Goal: Information Seeking & Learning: Learn about a topic

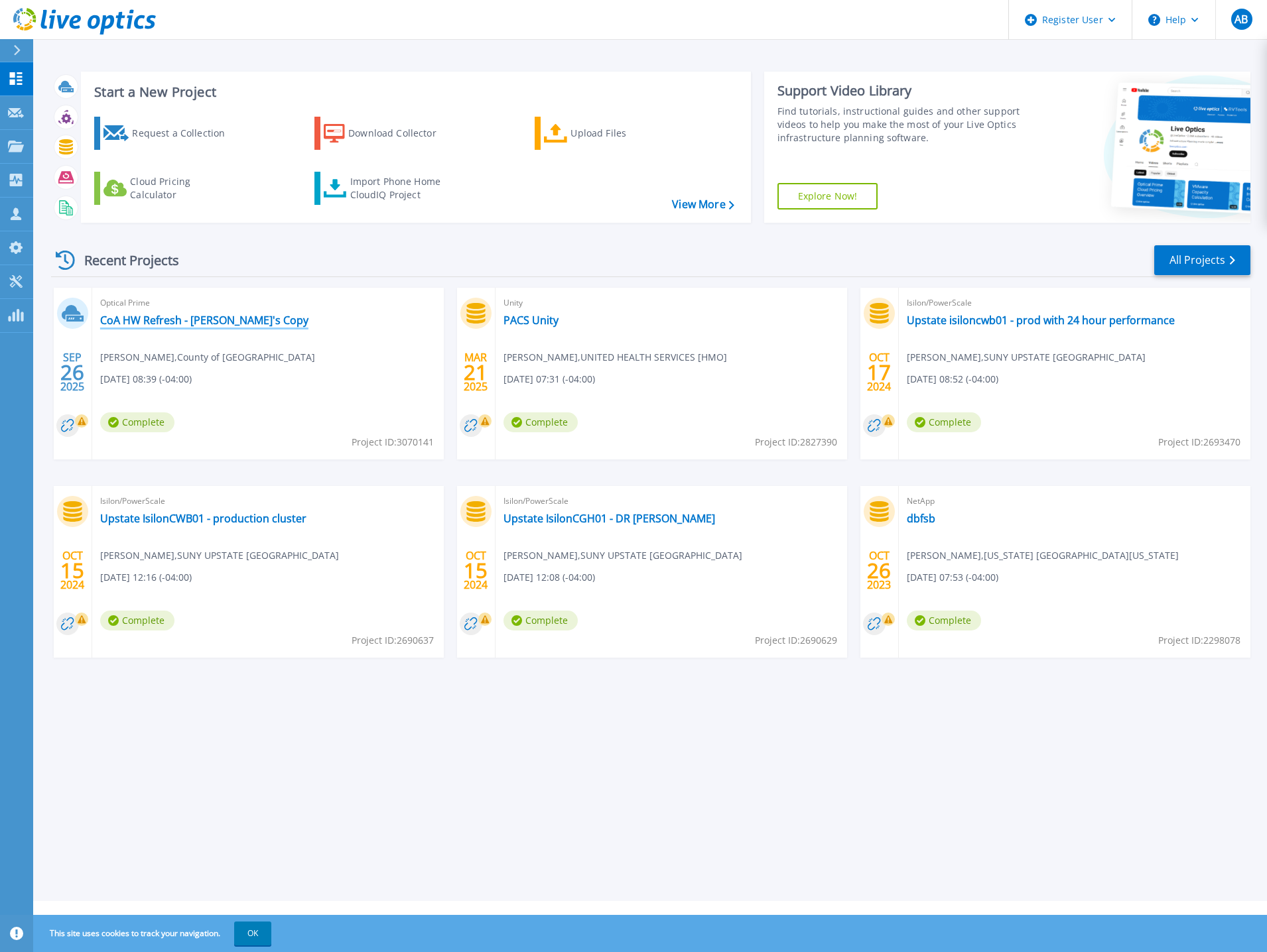
click at [175, 319] on link "CoA HW Refresh - [PERSON_NAME]'s Copy" at bounding box center [204, 320] width 208 height 13
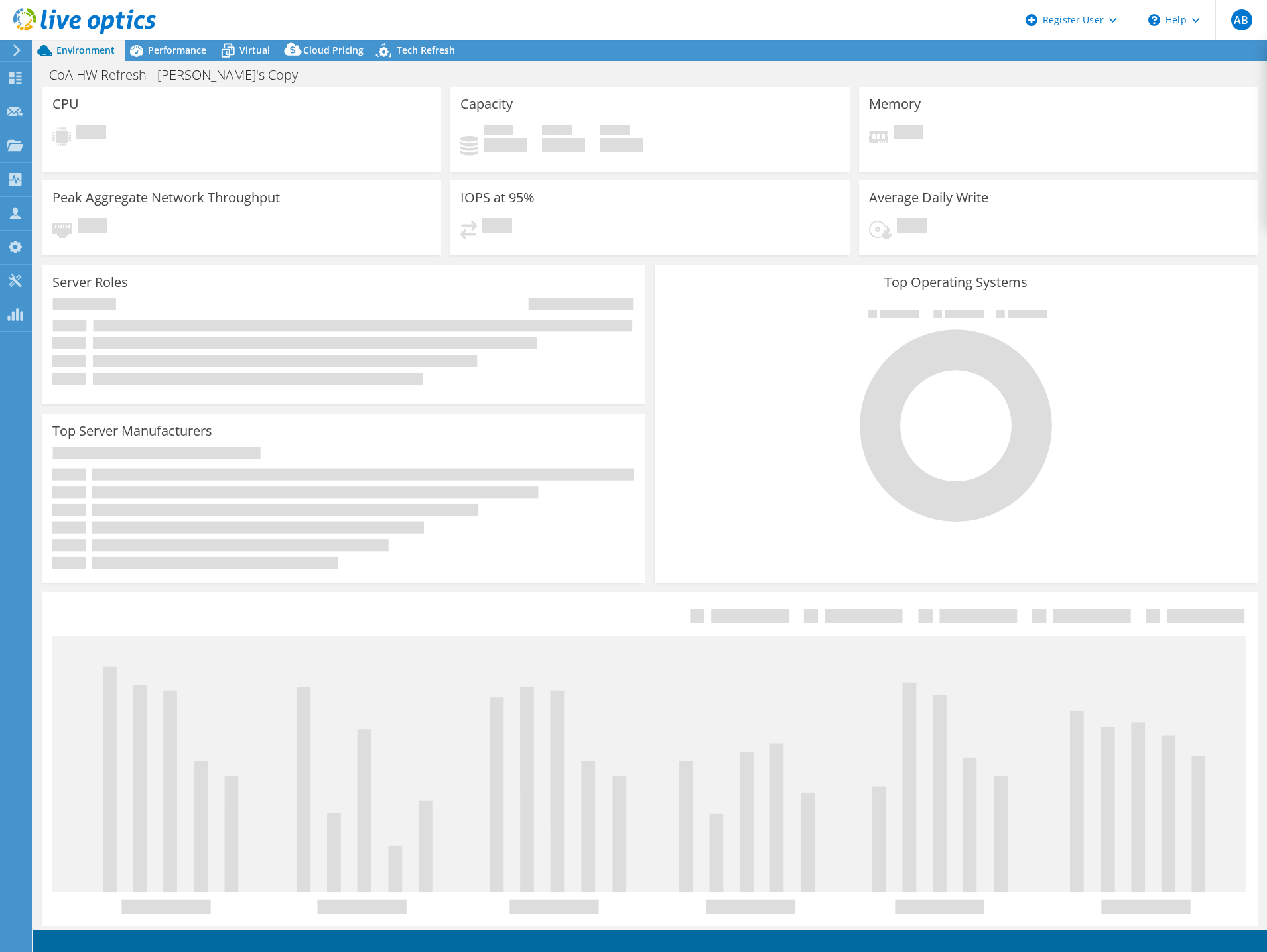
select select "USD"
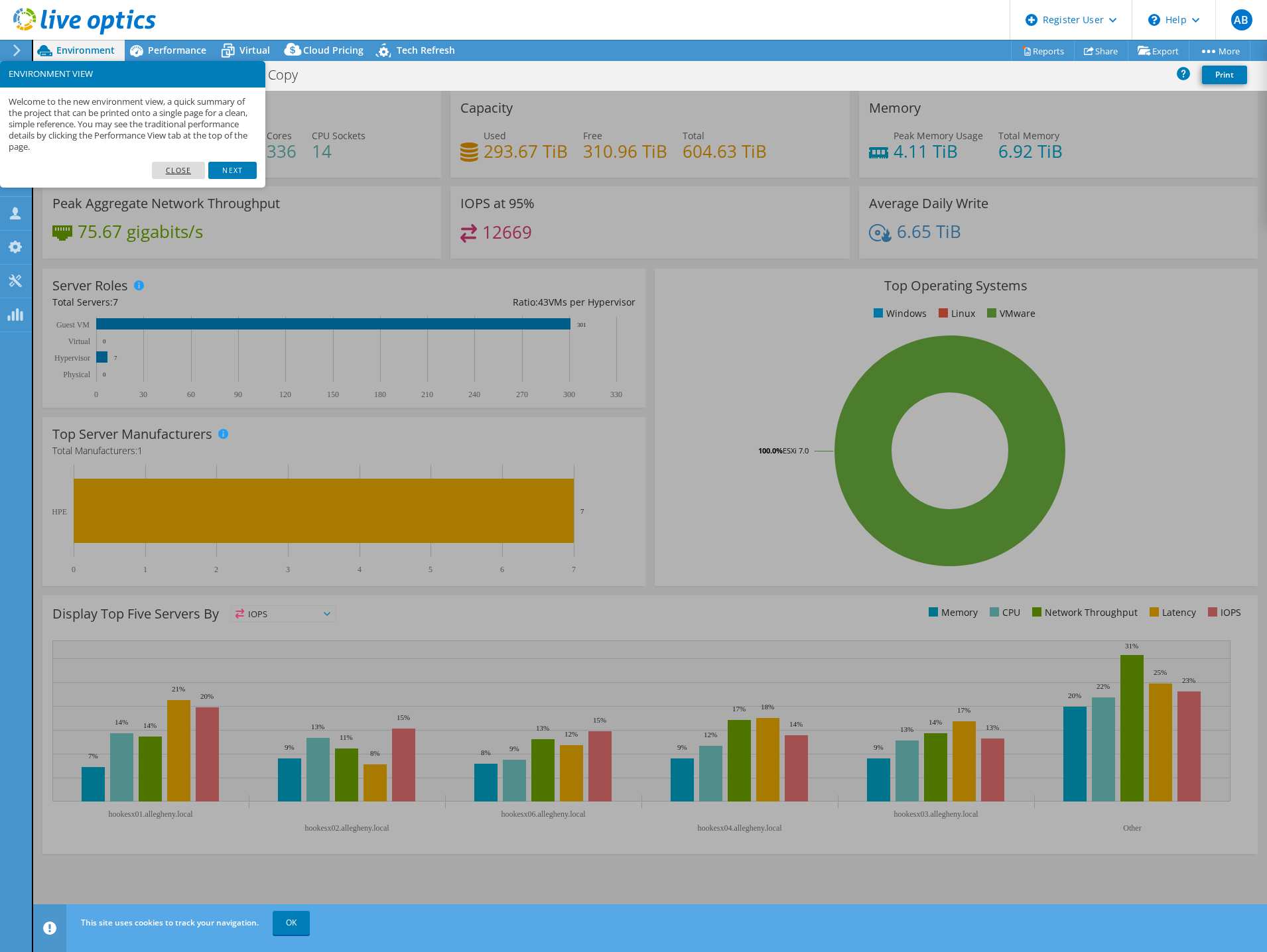
click at [178, 169] on link "Close" at bounding box center [179, 170] width 53 height 17
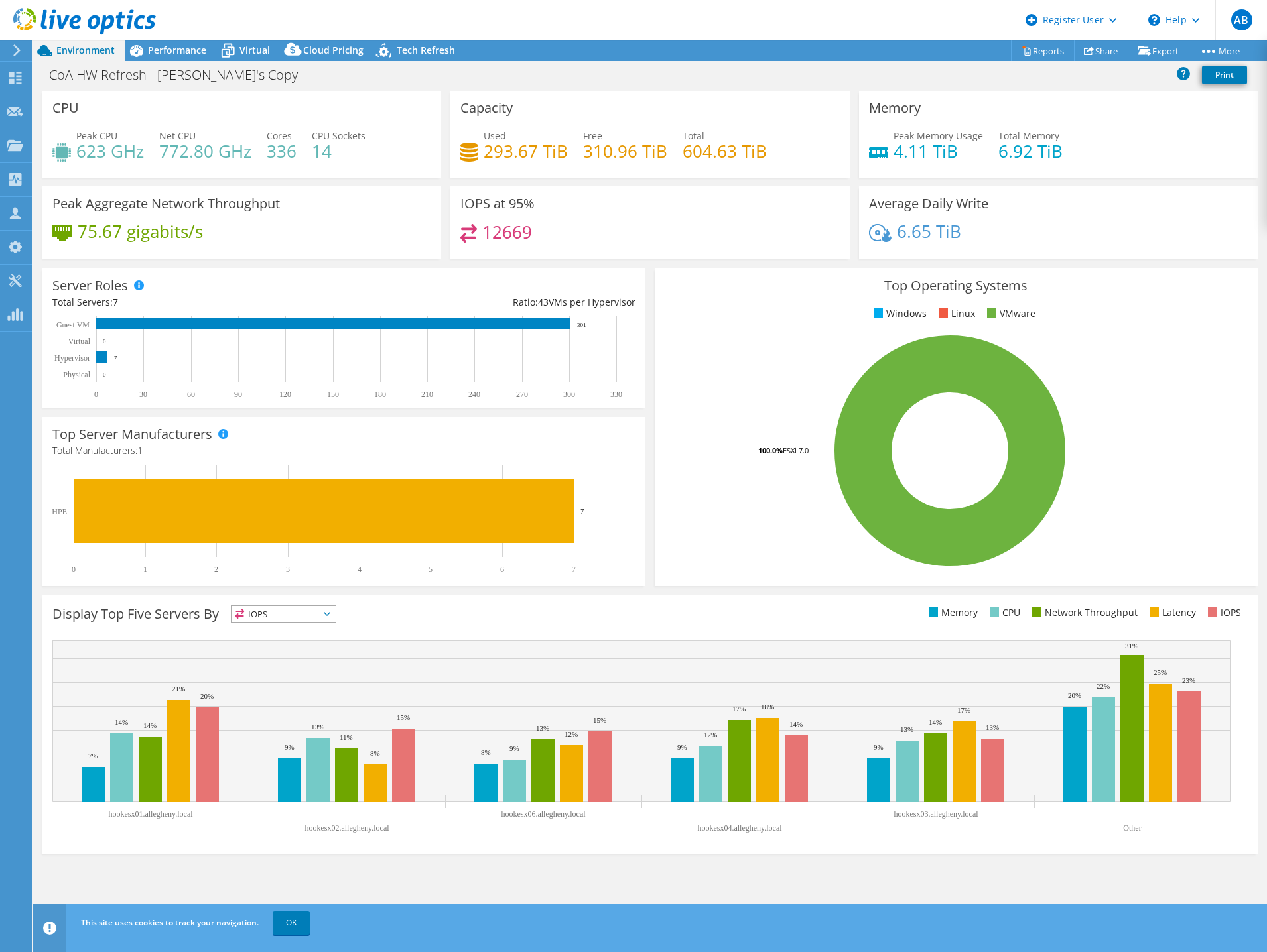
click at [325, 620] on span "IOPS" at bounding box center [284, 614] width 105 height 16
click at [683, 594] on div "This graph will display once collector runs have completed Display Top Five Ser…" at bounding box center [649, 725] width 1225 height 268
click at [1039, 46] on link "Reports" at bounding box center [1042, 50] width 64 height 21
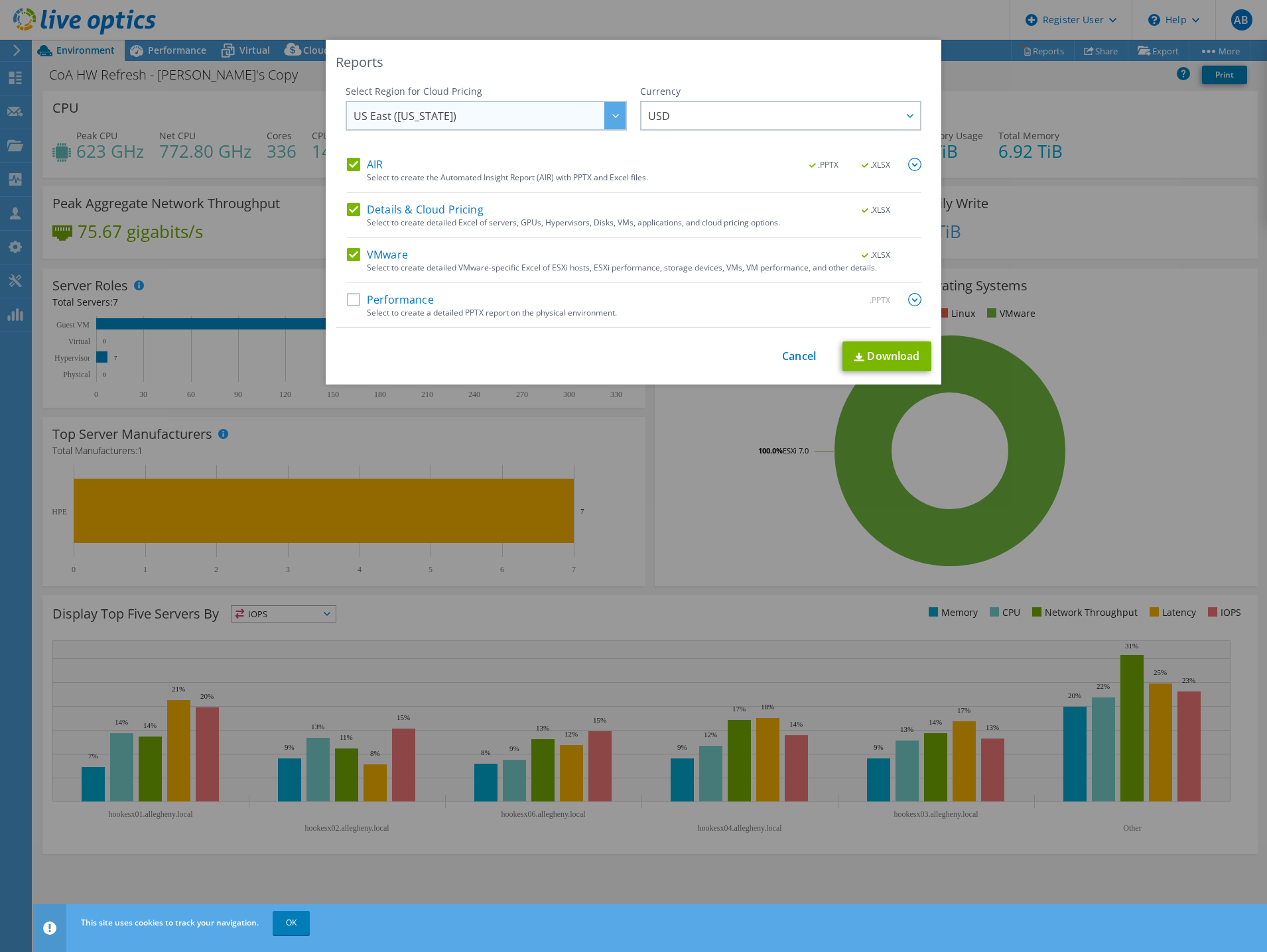
click at [569, 116] on span "US East ([US_STATE])" at bounding box center [489, 116] width 272 height 28
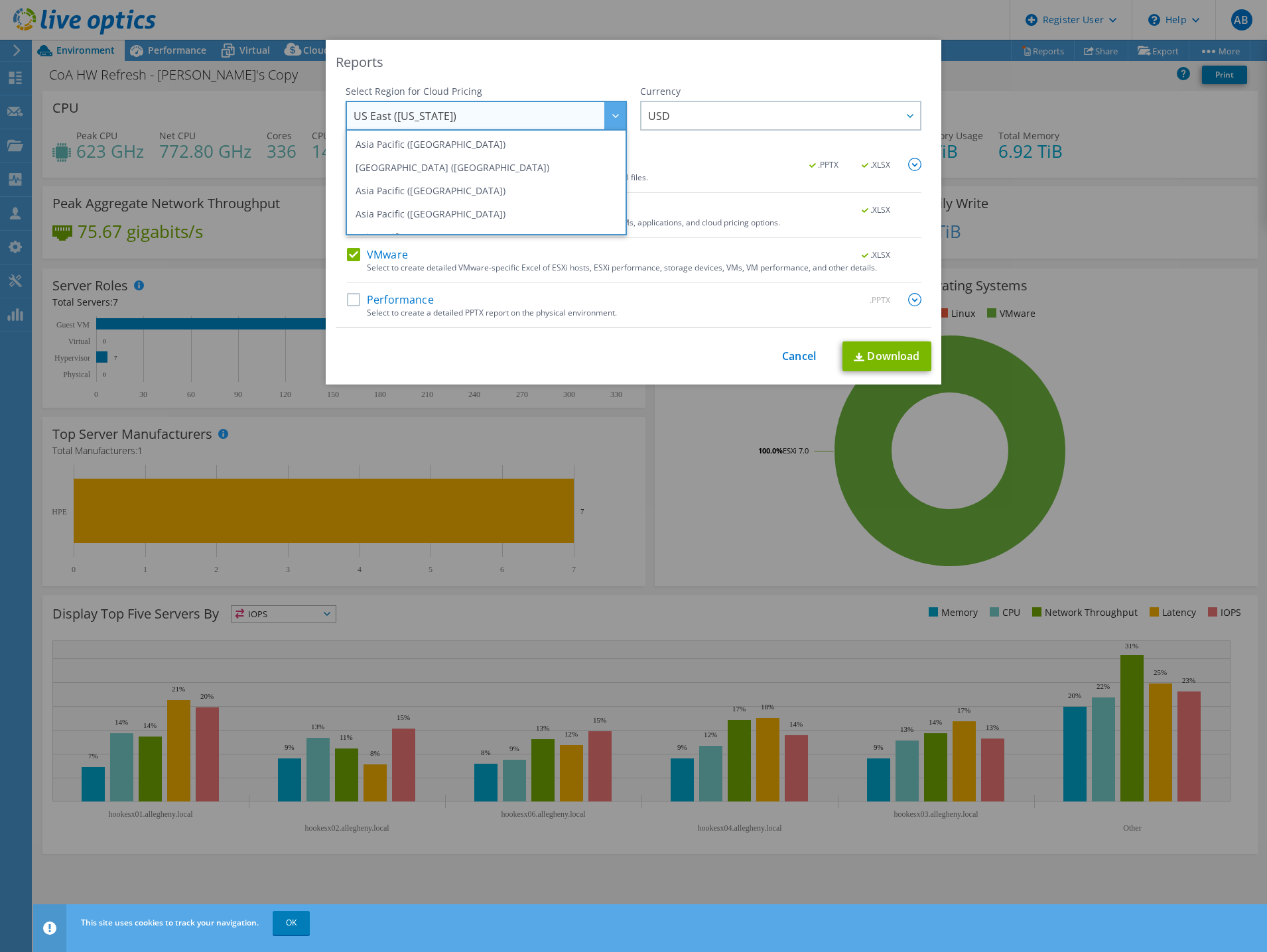
click at [545, 55] on div "Reports" at bounding box center [634, 62] width 596 height 19
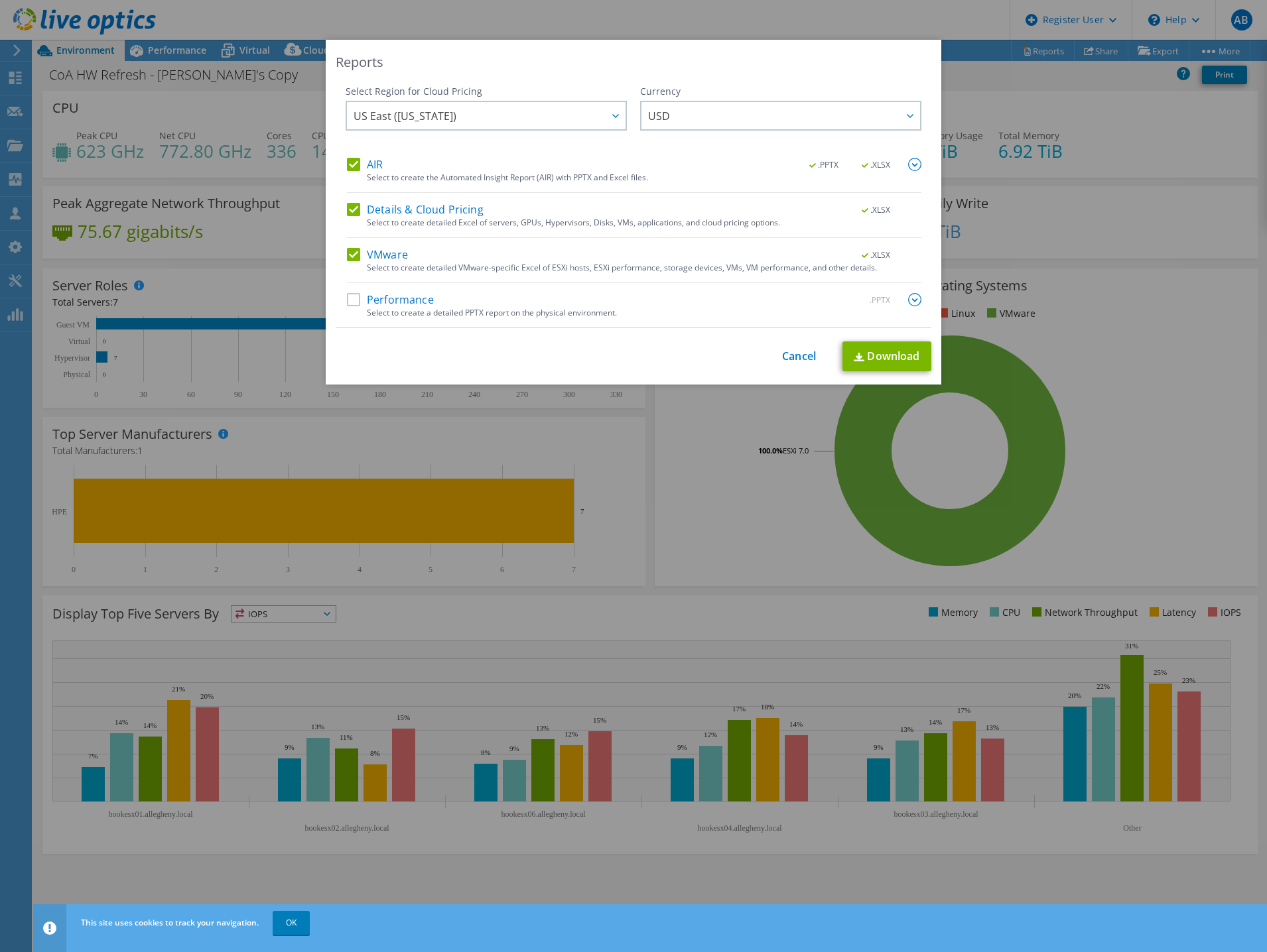
click at [1067, 177] on div "Reports Select Region for Cloud Pricing Asia Pacific (Hong Kong) Asia Pacific (…" at bounding box center [634, 476] width 1267 height 873
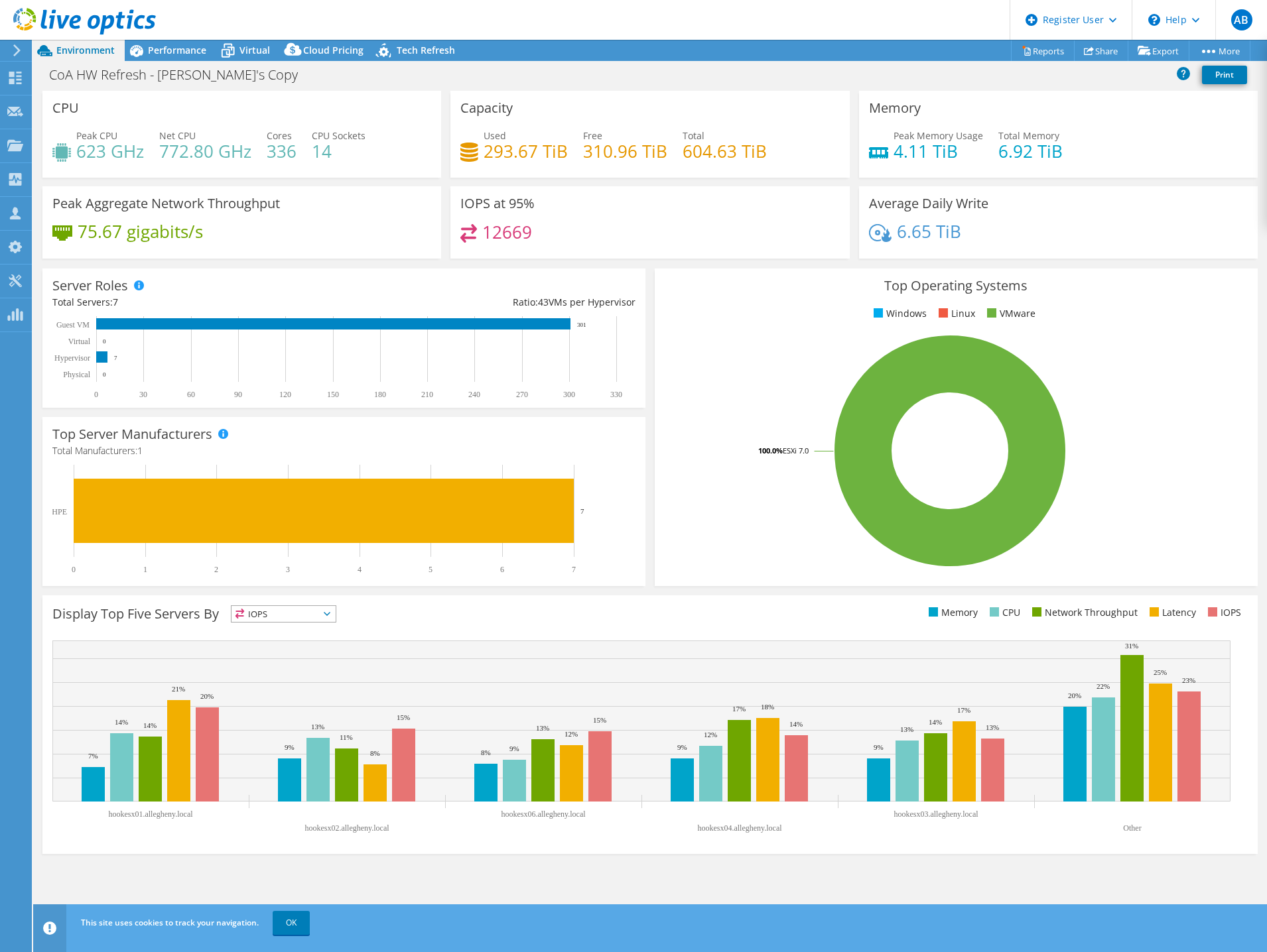
click at [296, 608] on span "IOPS" at bounding box center [284, 614] width 105 height 16
click at [654, 612] on ul "Memory CPU Network Throughput Latency IOPS" at bounding box center [949, 613] width 598 height 15
click at [1036, 50] on link "Reports" at bounding box center [1042, 50] width 64 height 21
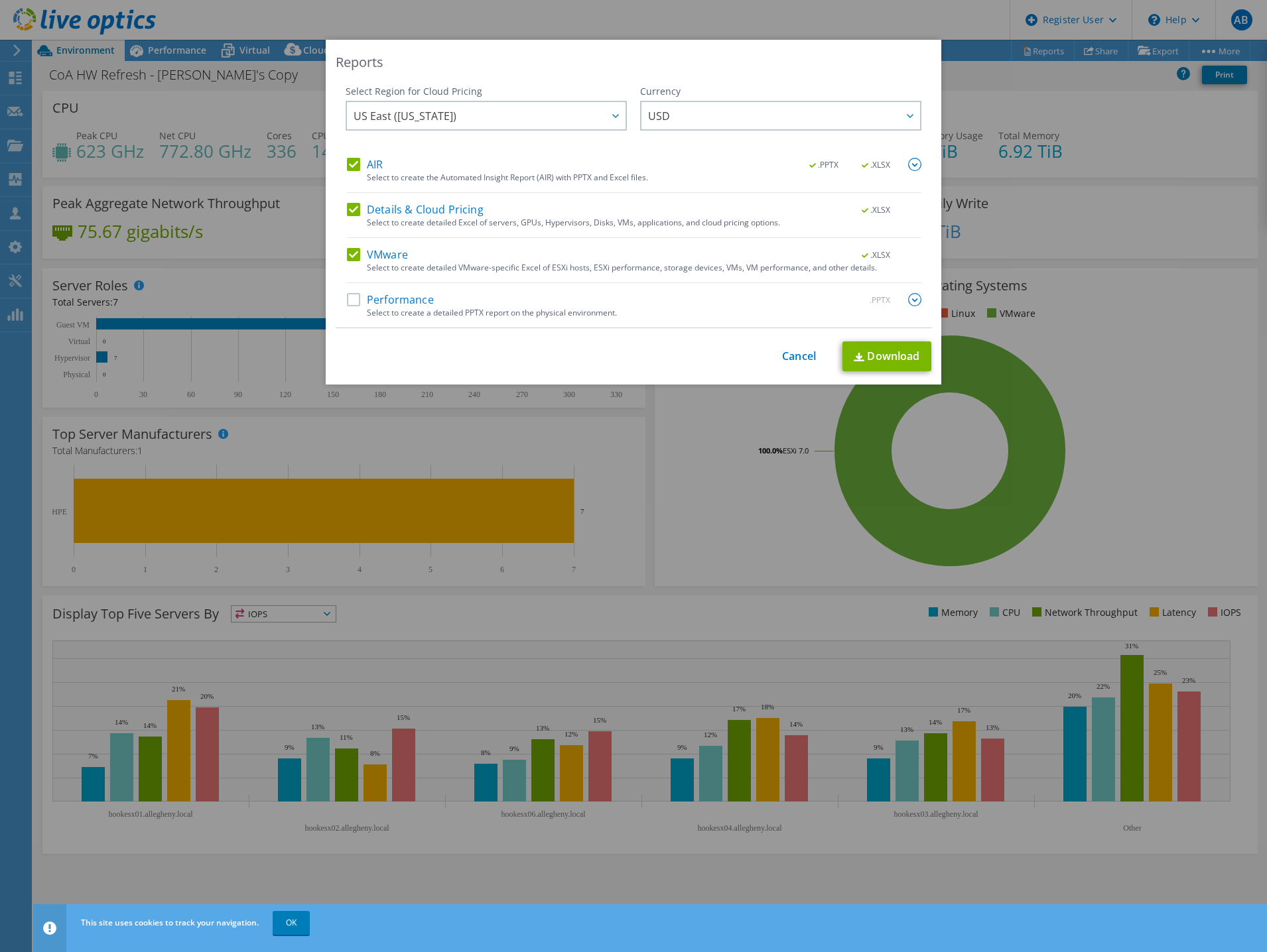
drag, startPoint x: 995, startPoint y: 252, endPoint x: 962, endPoint y: 254, distance: 33.1
click at [995, 251] on div "Reports Select Region for Cloud Pricing Asia Pacific (Hong Kong) Asia Pacific (…" at bounding box center [634, 476] width 1267 height 873
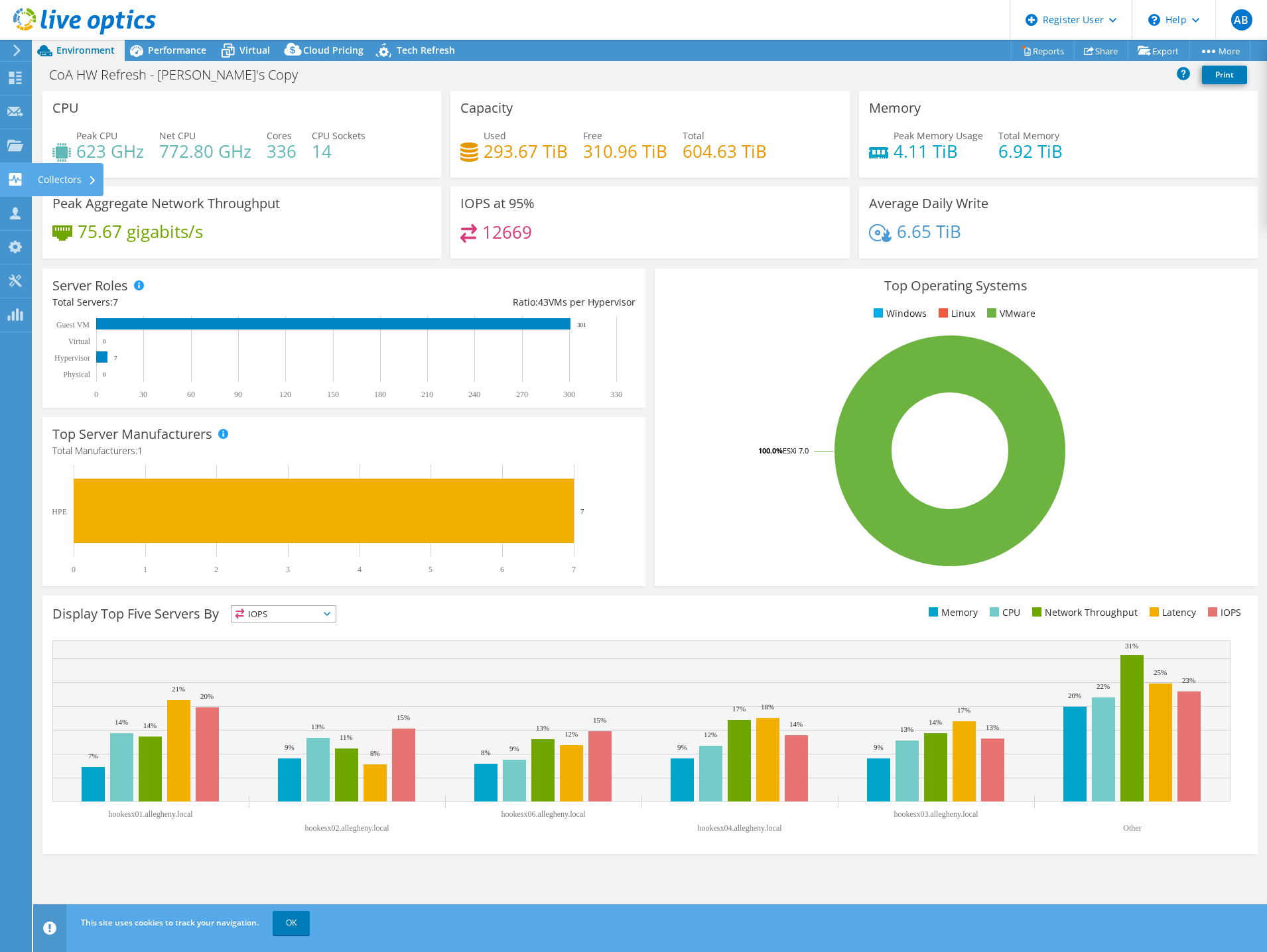
click at [17, 175] on use at bounding box center [15, 179] width 13 height 13
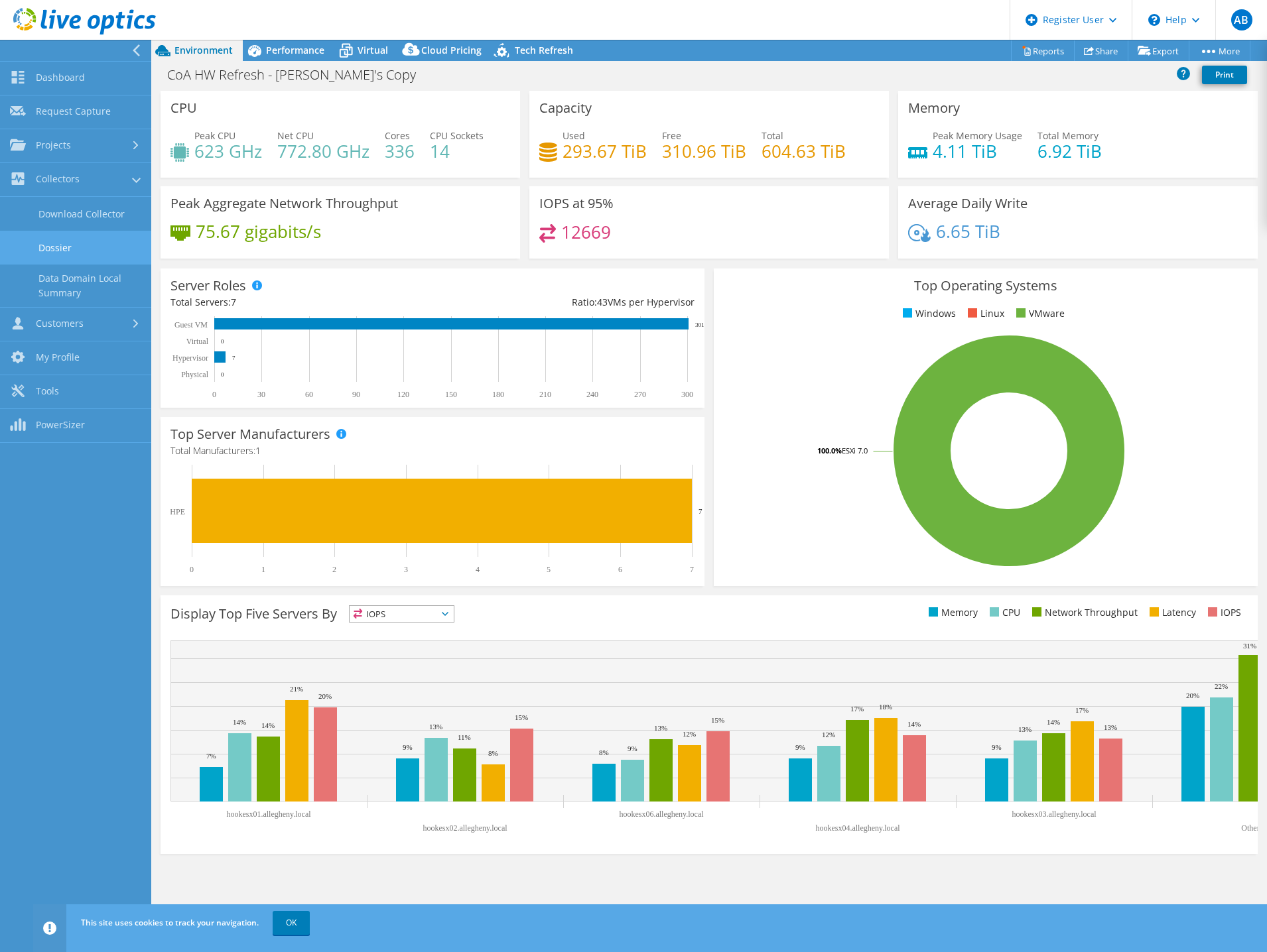
click at [65, 241] on link "Dossier" at bounding box center [75, 248] width 151 height 34
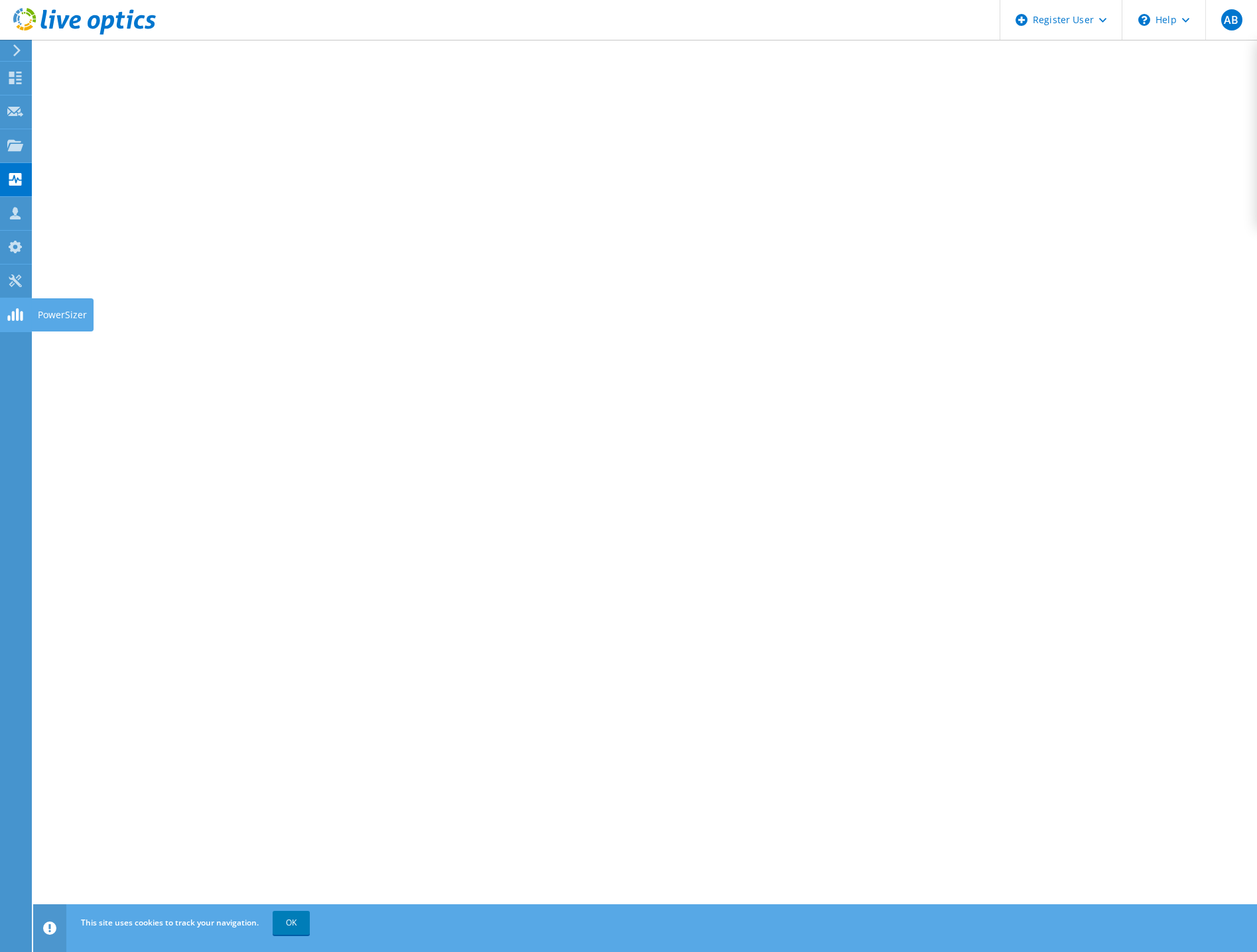
click at [13, 313] on use at bounding box center [14, 315] width 15 height 13
click at [17, 82] on use at bounding box center [15, 78] width 13 height 13
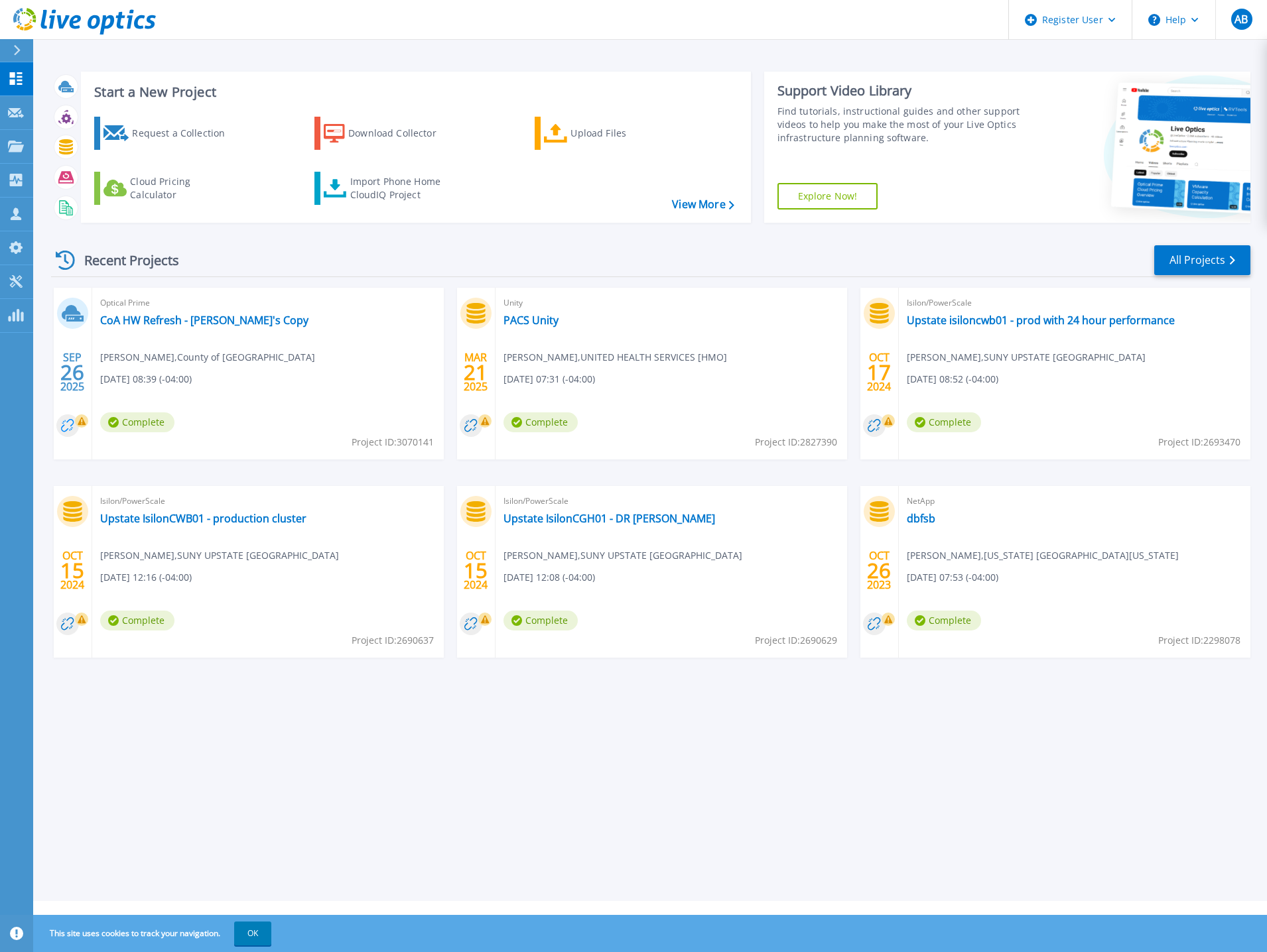
click at [69, 422] on circle at bounding box center [67, 425] width 23 height 23
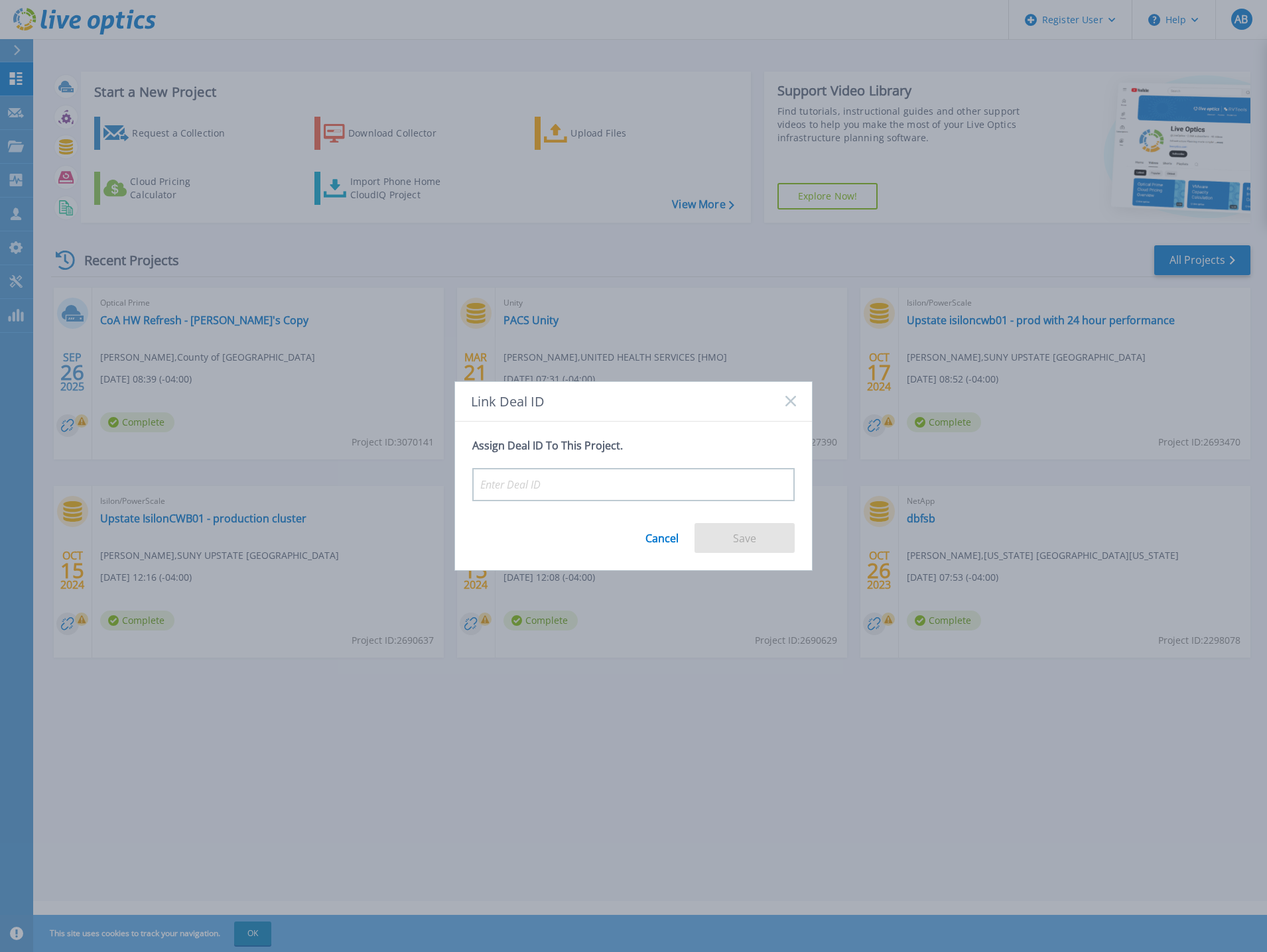
click at [795, 405] on rect at bounding box center [789, 401] width 11 height 11
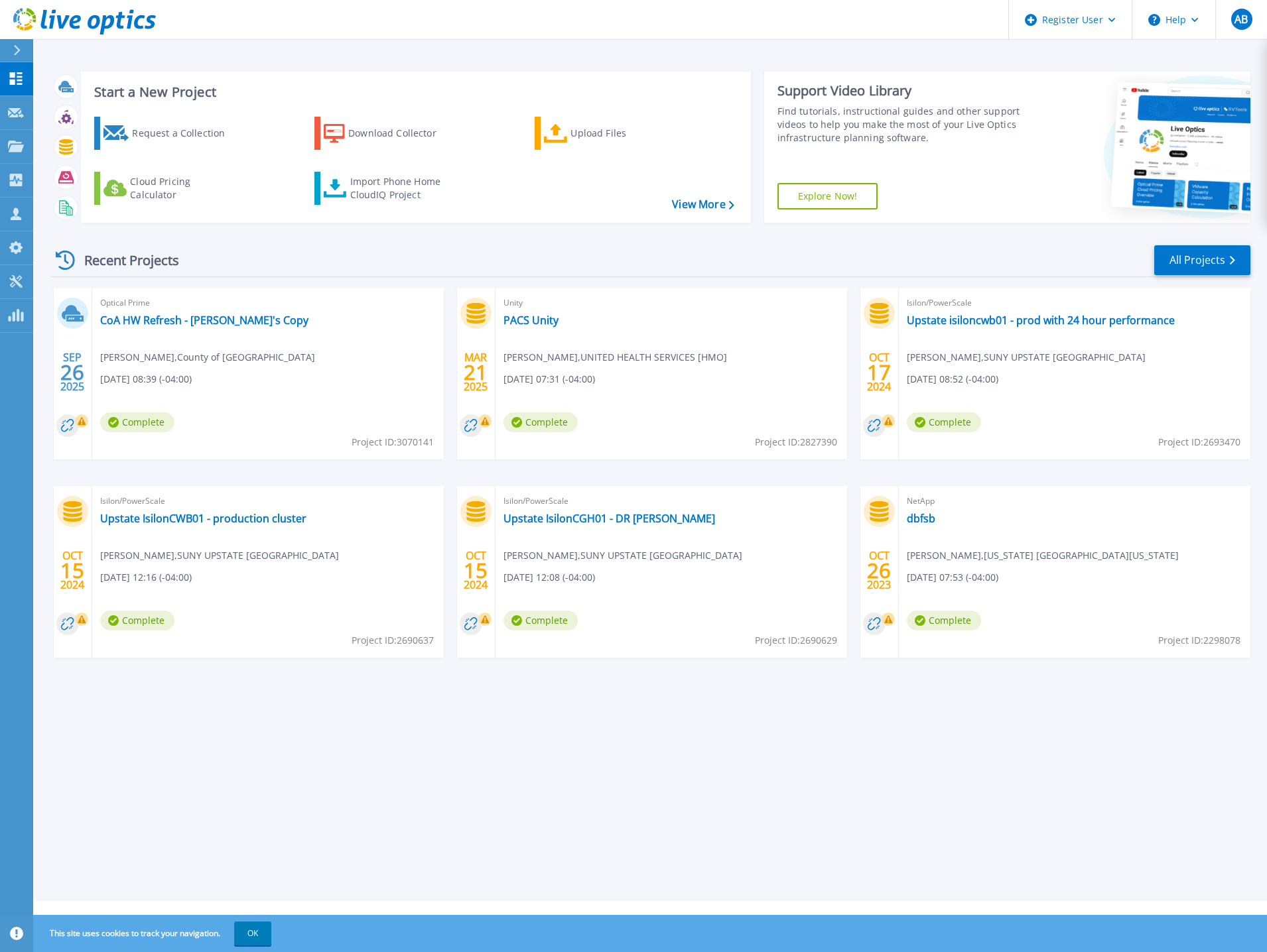
click at [77, 317] on icon at bounding box center [74, 319] width 17 height 6
click at [145, 323] on link "CoA HW Refresh - [PERSON_NAME]'s Copy" at bounding box center [204, 320] width 208 height 13
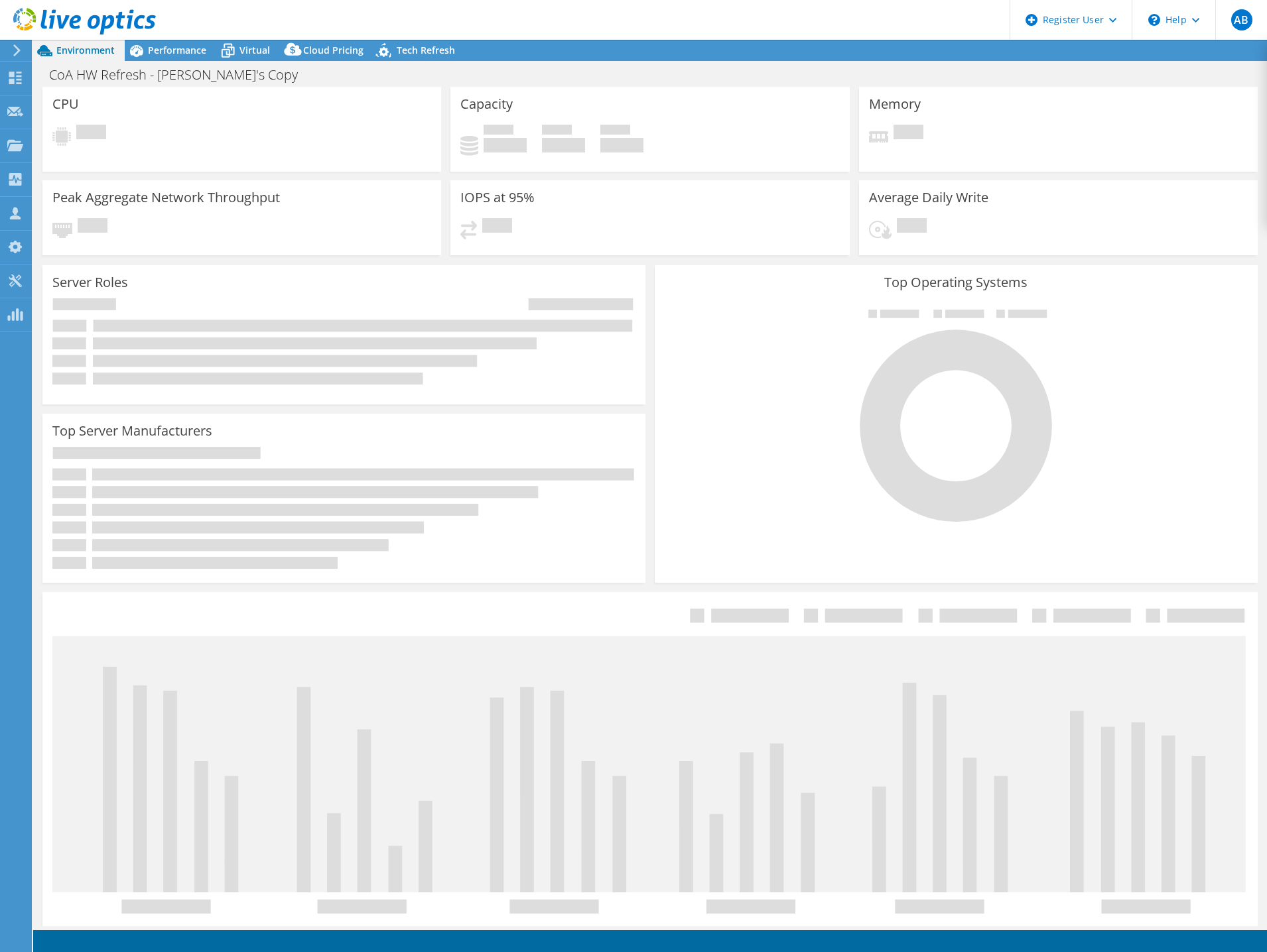
select select "USD"
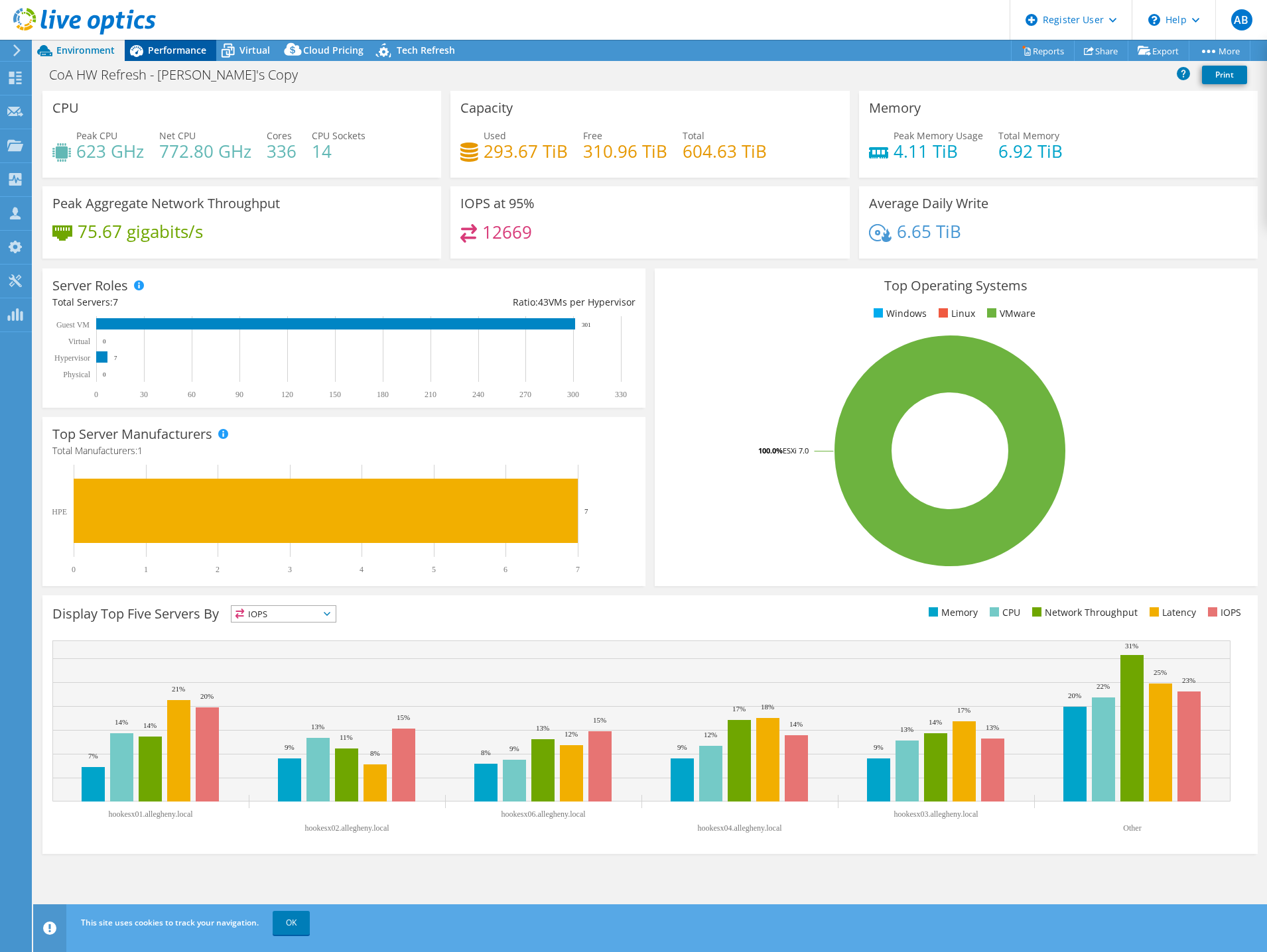
click at [180, 53] on span "Performance" at bounding box center [177, 49] width 58 height 13
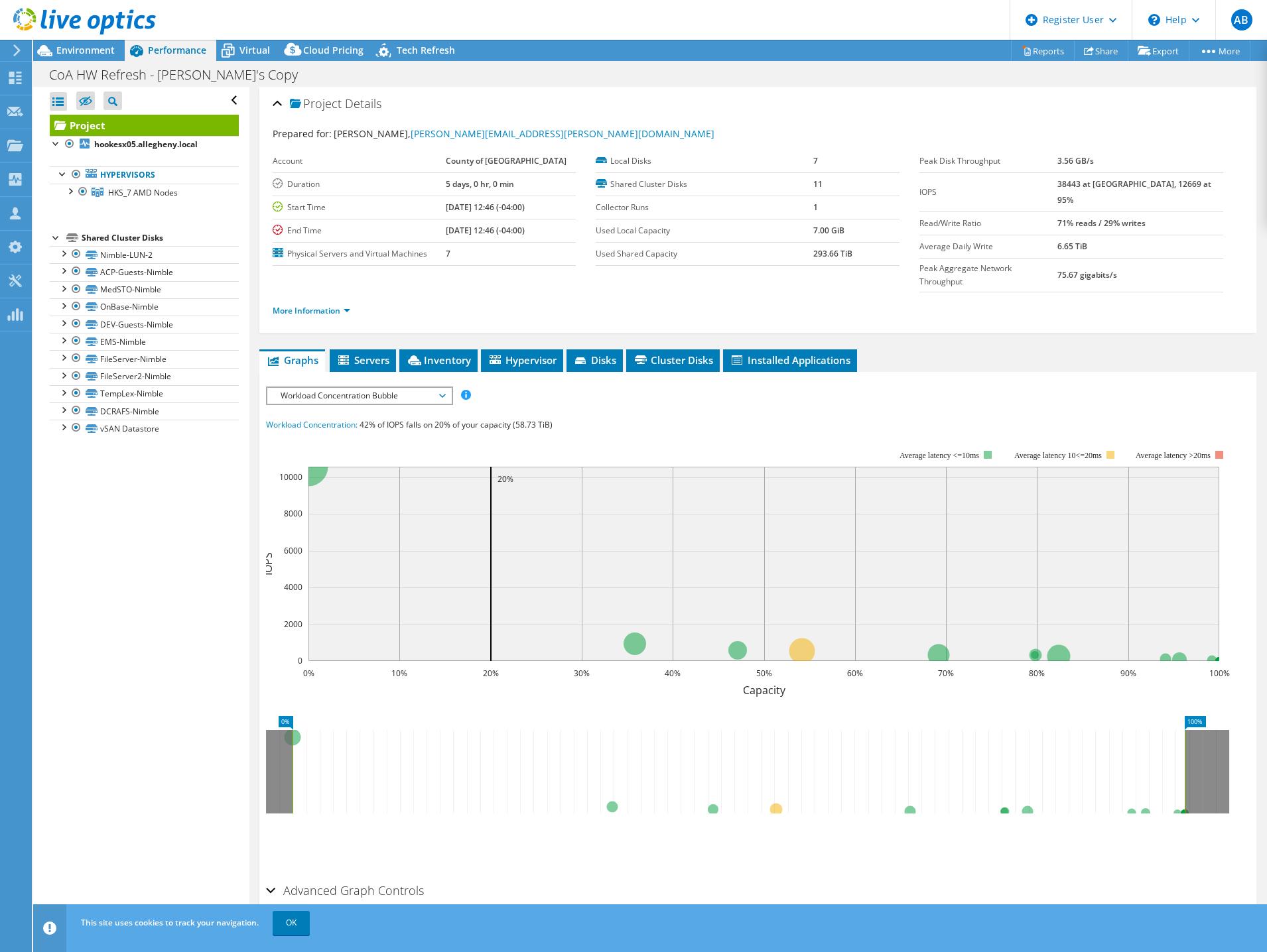
scroll to position [16, 0]
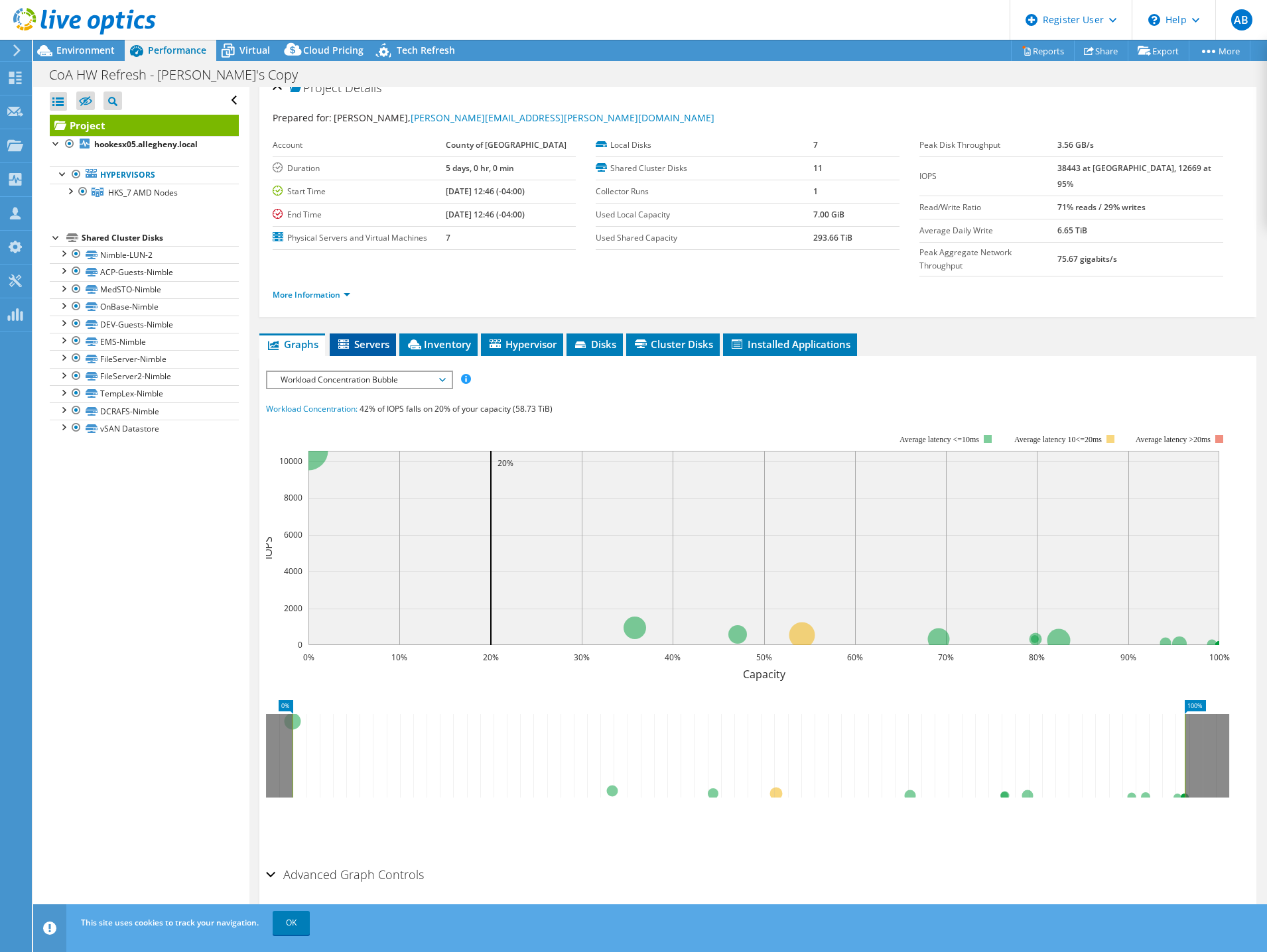
click at [368, 337] on span "Servers" at bounding box center [363, 343] width 53 height 13
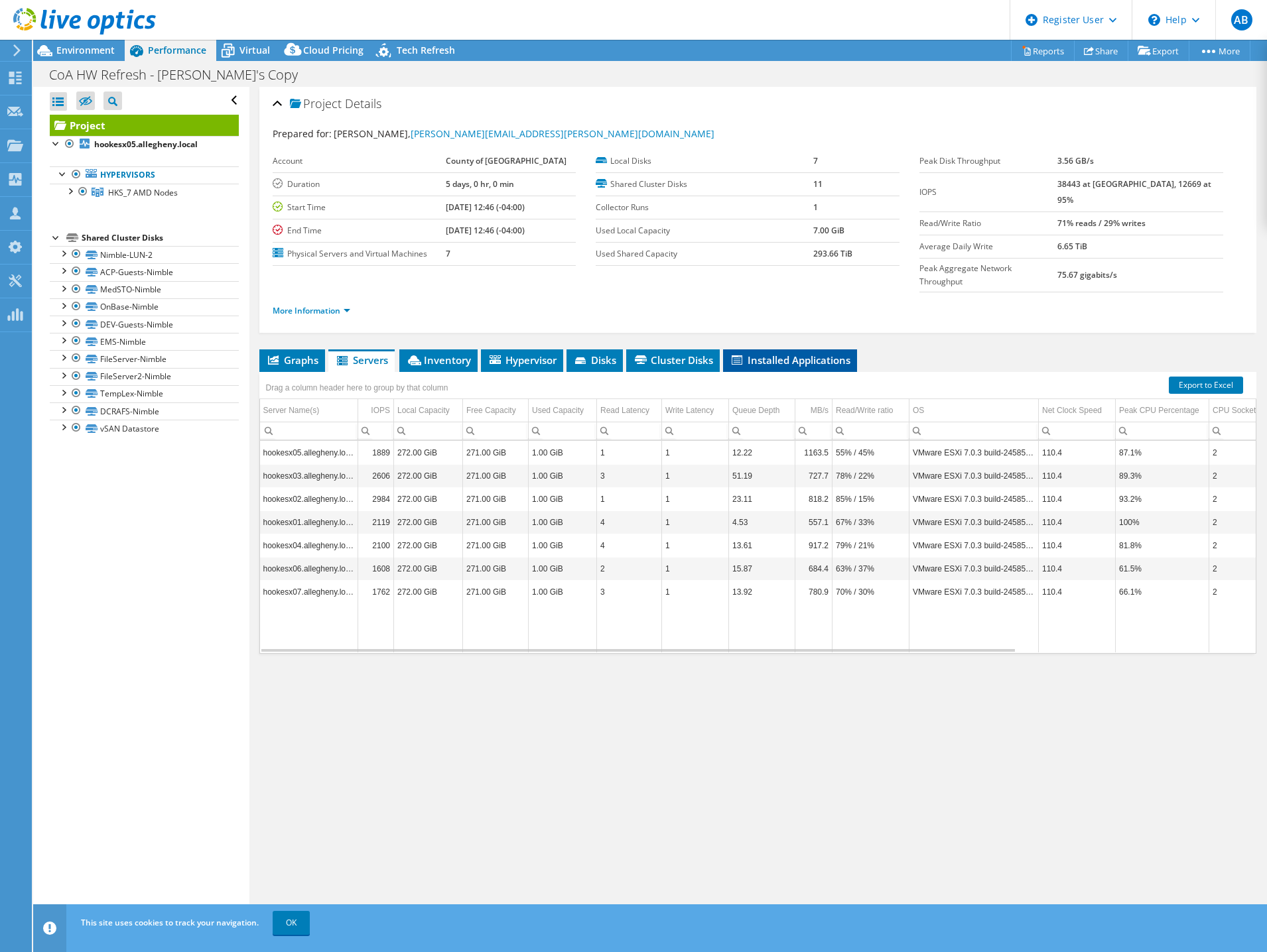
drag, startPoint x: 812, startPoint y: 330, endPoint x: 804, endPoint y: 331, distance: 8.1
click at [812, 353] on span "Installed Applications" at bounding box center [789, 359] width 120 height 13
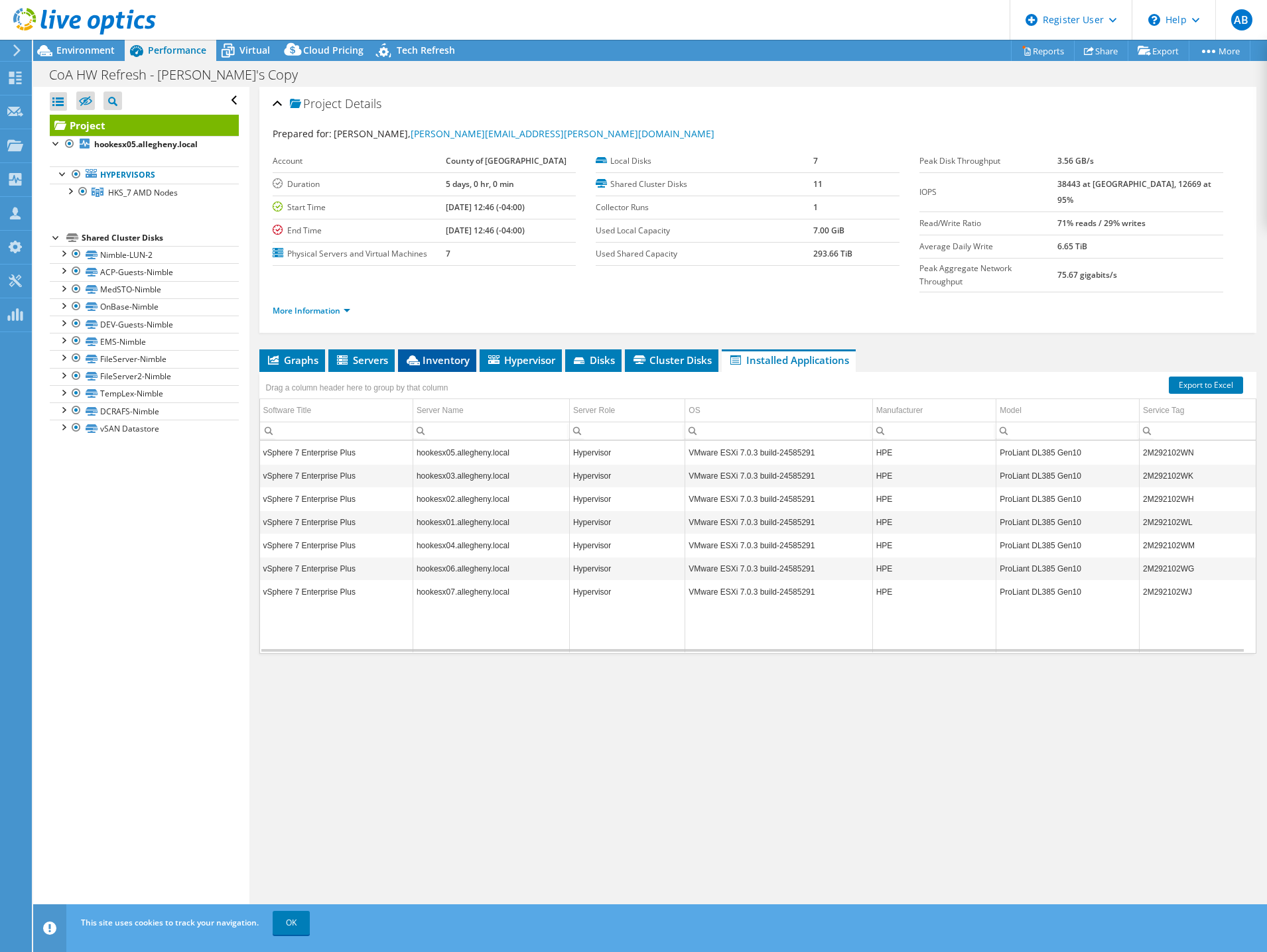
click at [446, 353] on span "Inventory" at bounding box center [437, 359] width 65 height 13
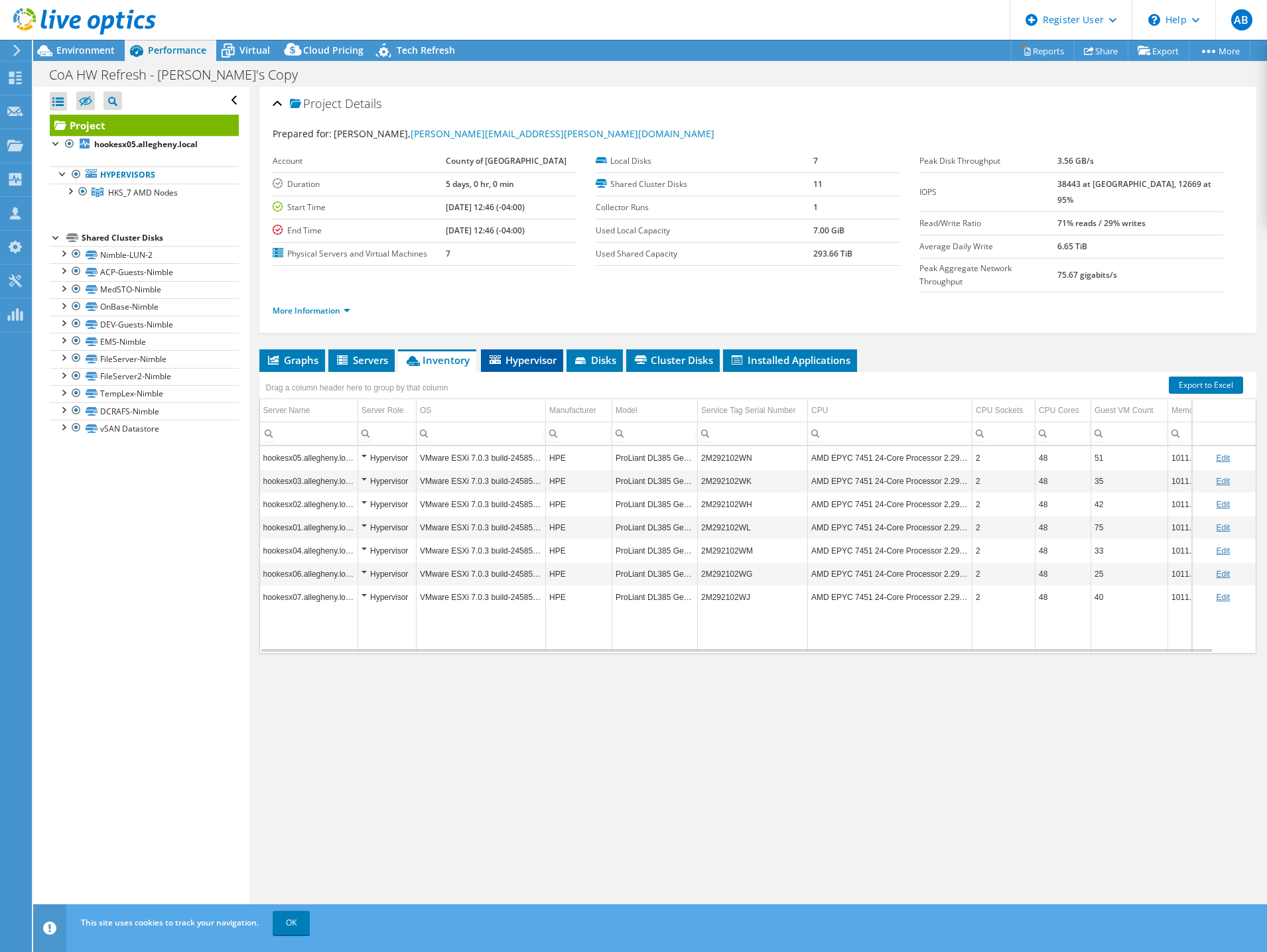
click at [528, 353] on span "Hypervisor" at bounding box center [522, 359] width 69 height 13
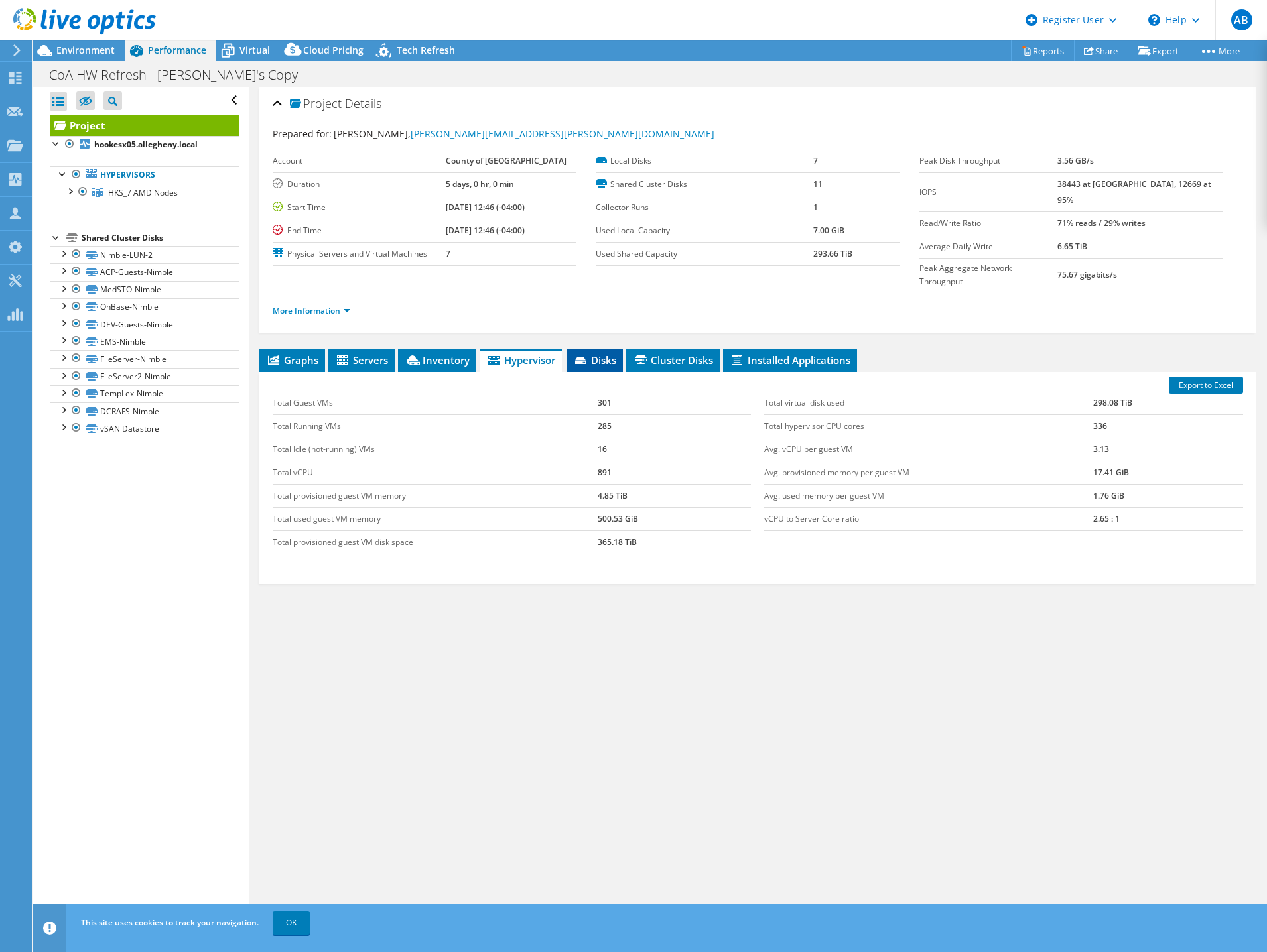
click at [596, 349] on li "Disks" at bounding box center [594, 360] width 56 height 23
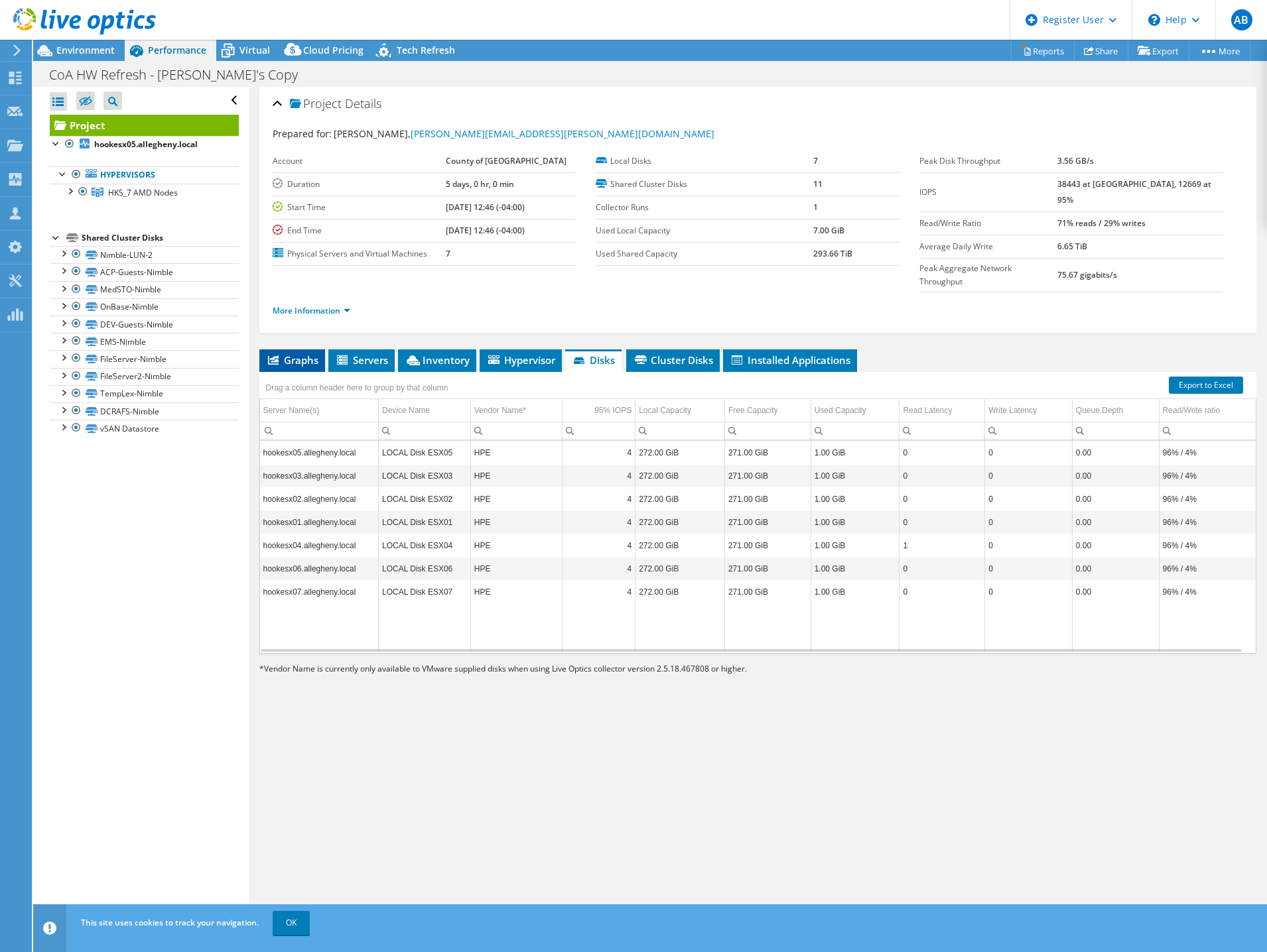
click at [301, 353] on span "Graphs" at bounding box center [292, 359] width 52 height 13
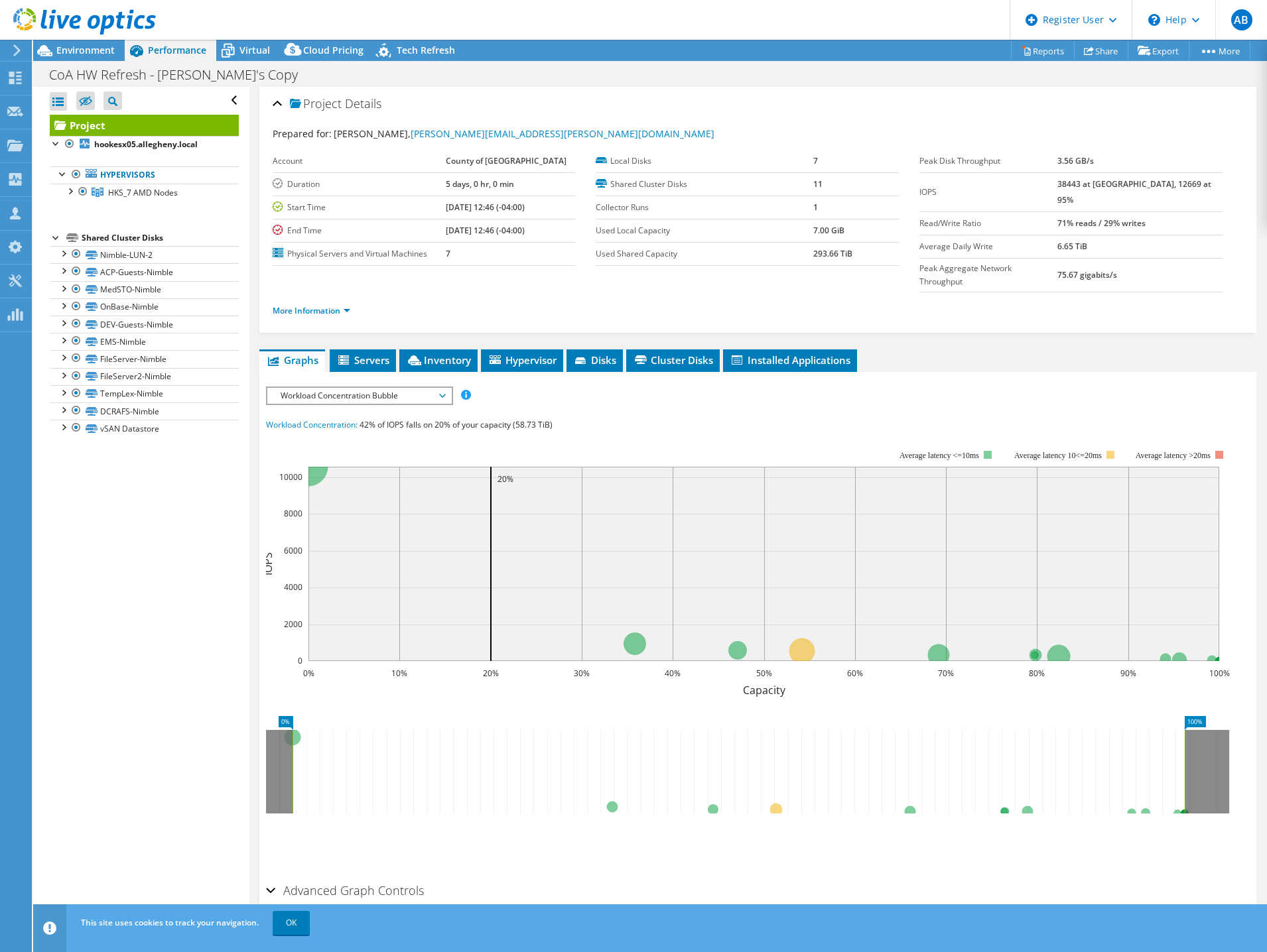
click at [383, 388] on span "Workload Concentration Bubble" at bounding box center [359, 396] width 171 height 16
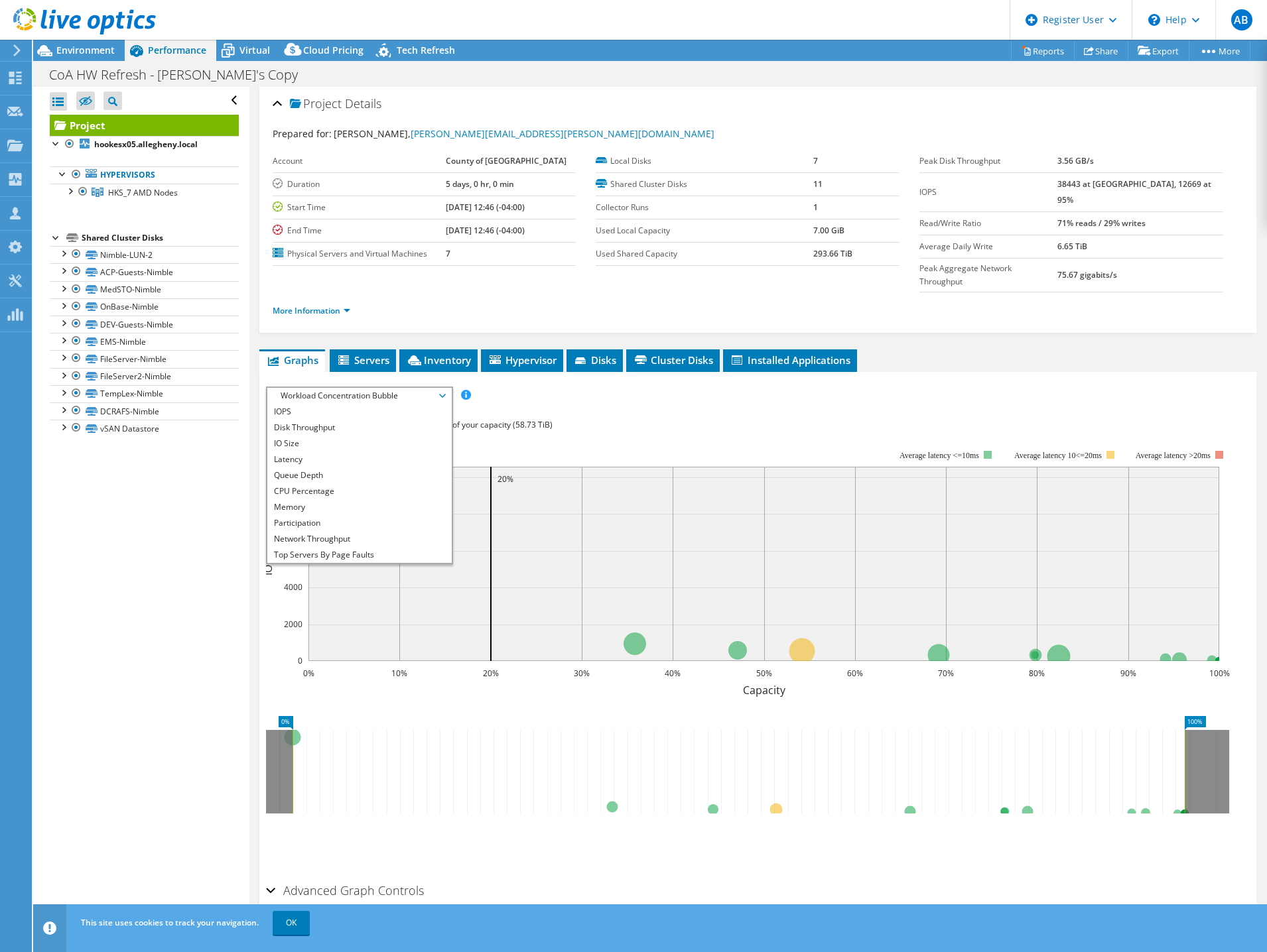
click at [121, 546] on div "Open All Close All Hide Excluded Nodes Project Tree Filter" at bounding box center [141, 506] width 215 height 840
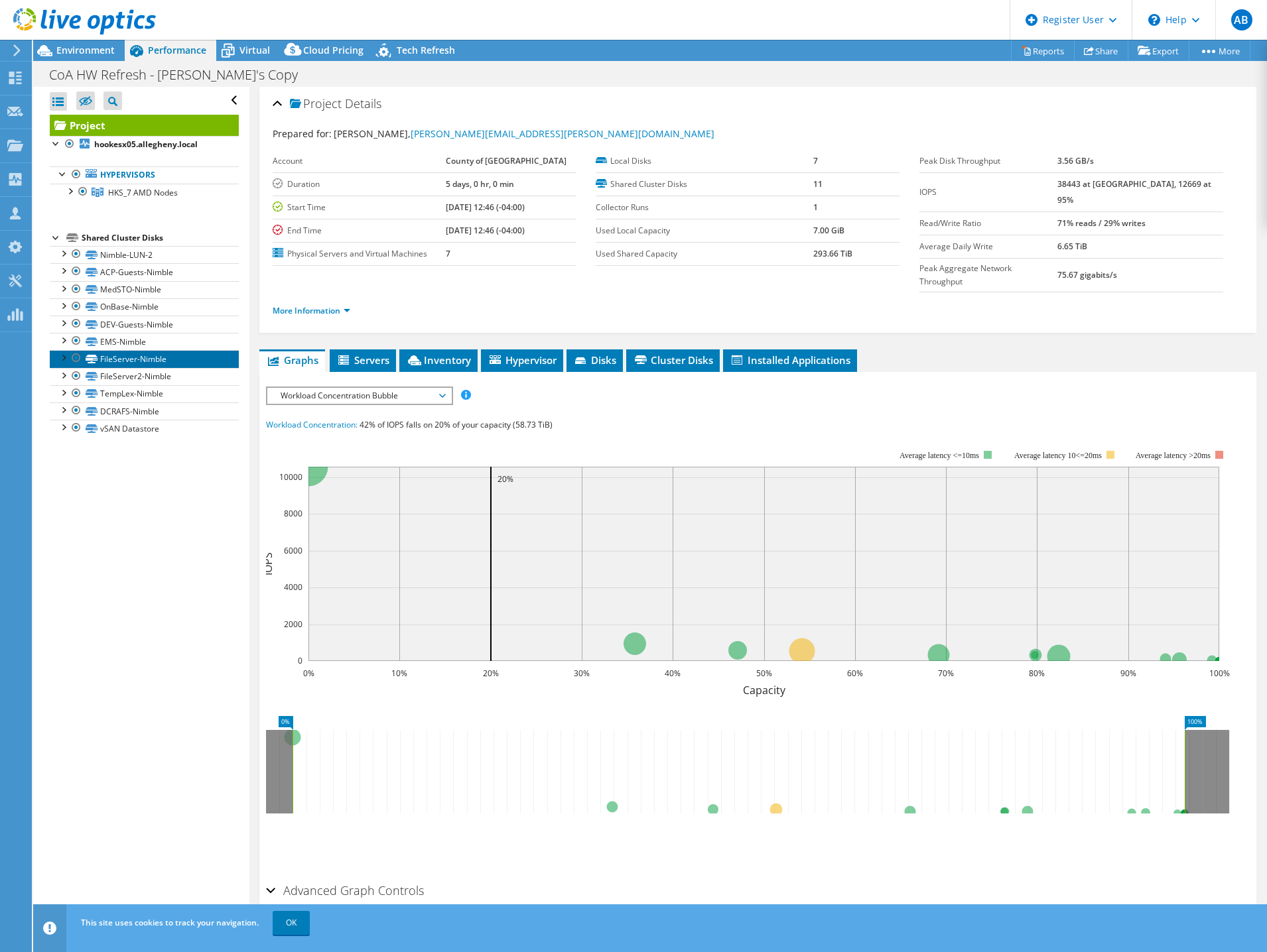
click at [148, 364] on link "FileServer-Nimble" at bounding box center [144, 358] width 189 height 17
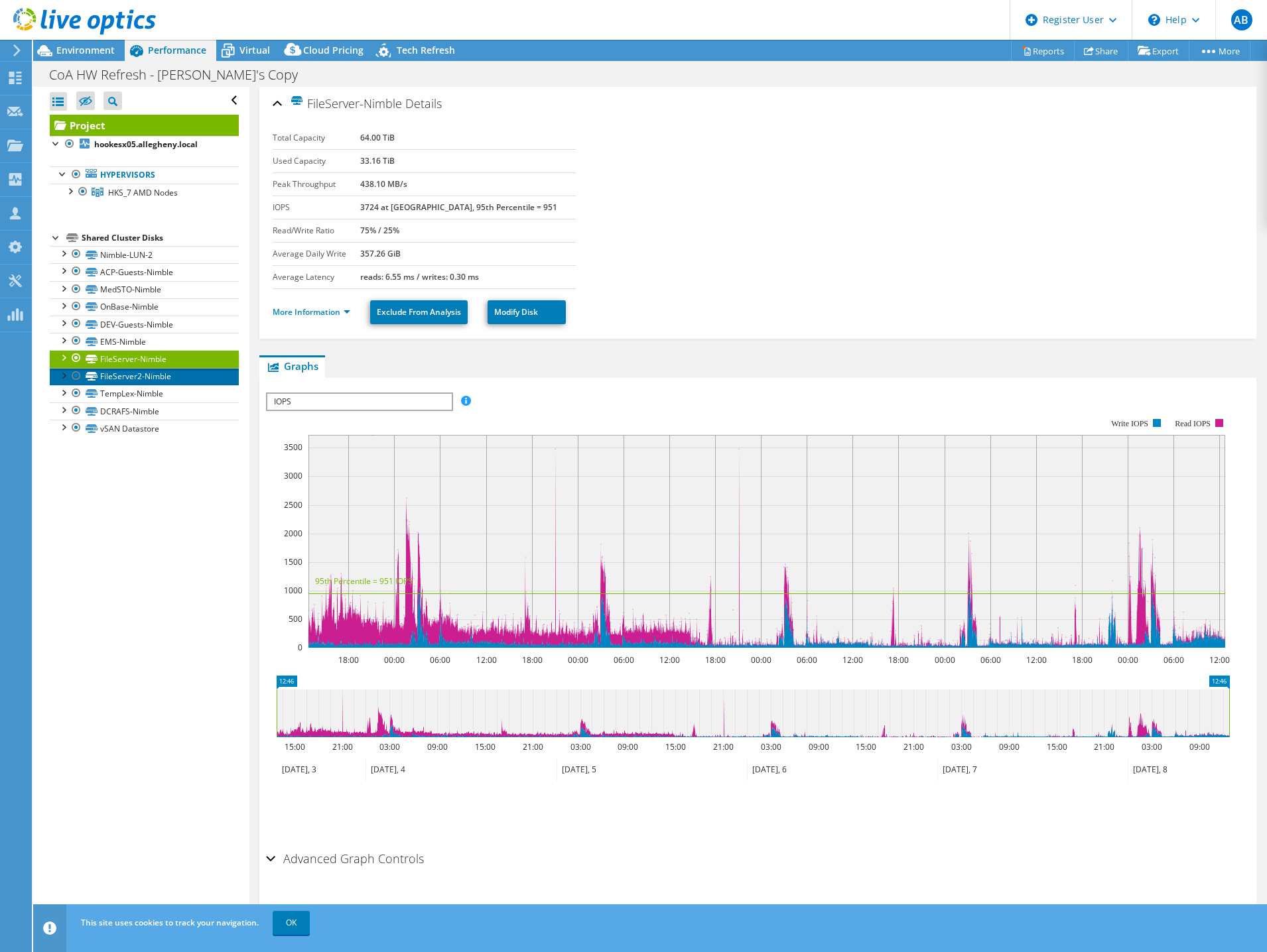
click at [126, 373] on link "FileServer2-Nimble" at bounding box center [144, 376] width 189 height 17
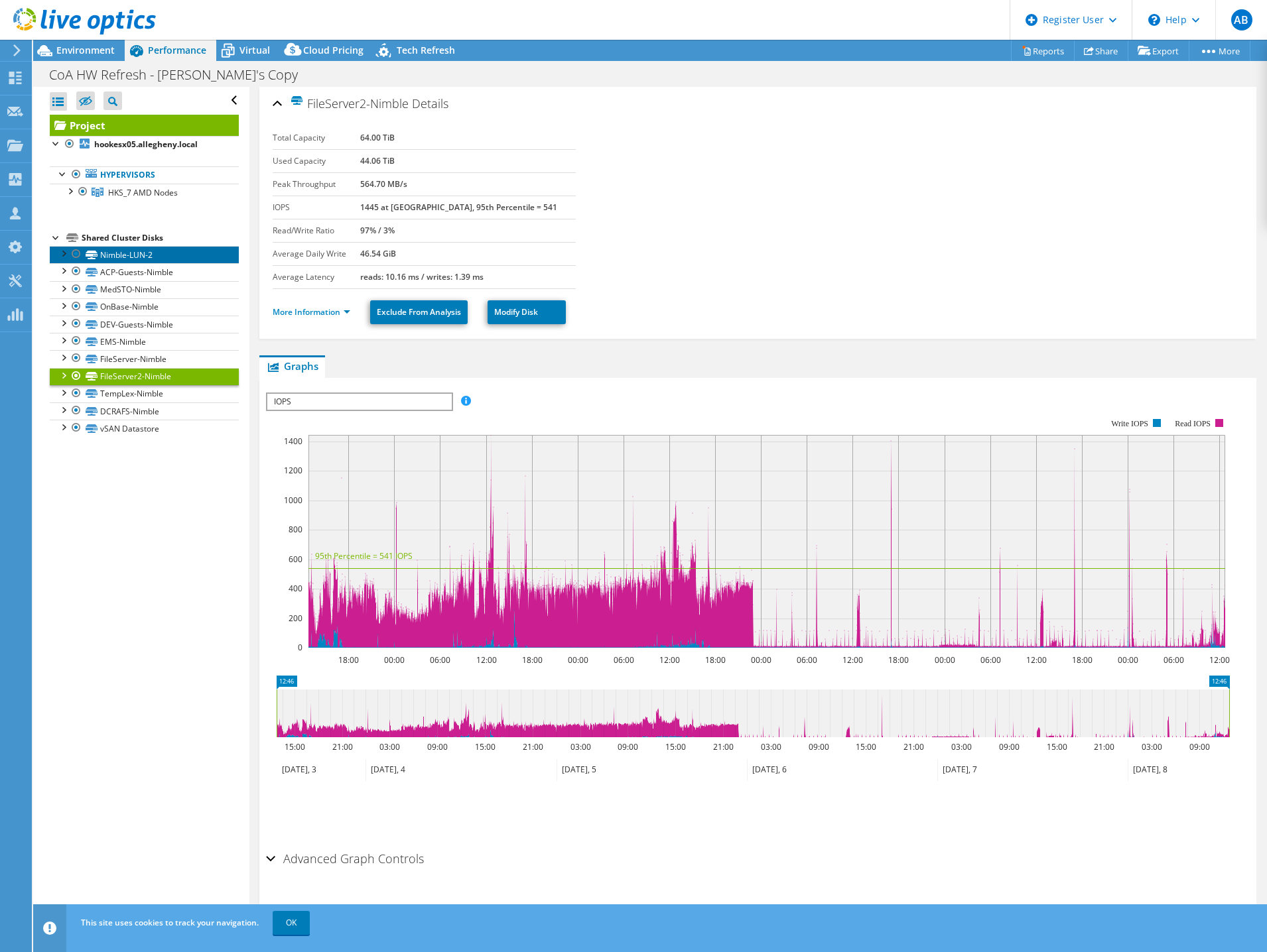
click at [134, 251] on link "Nimble-LUN-2" at bounding box center [144, 254] width 189 height 17
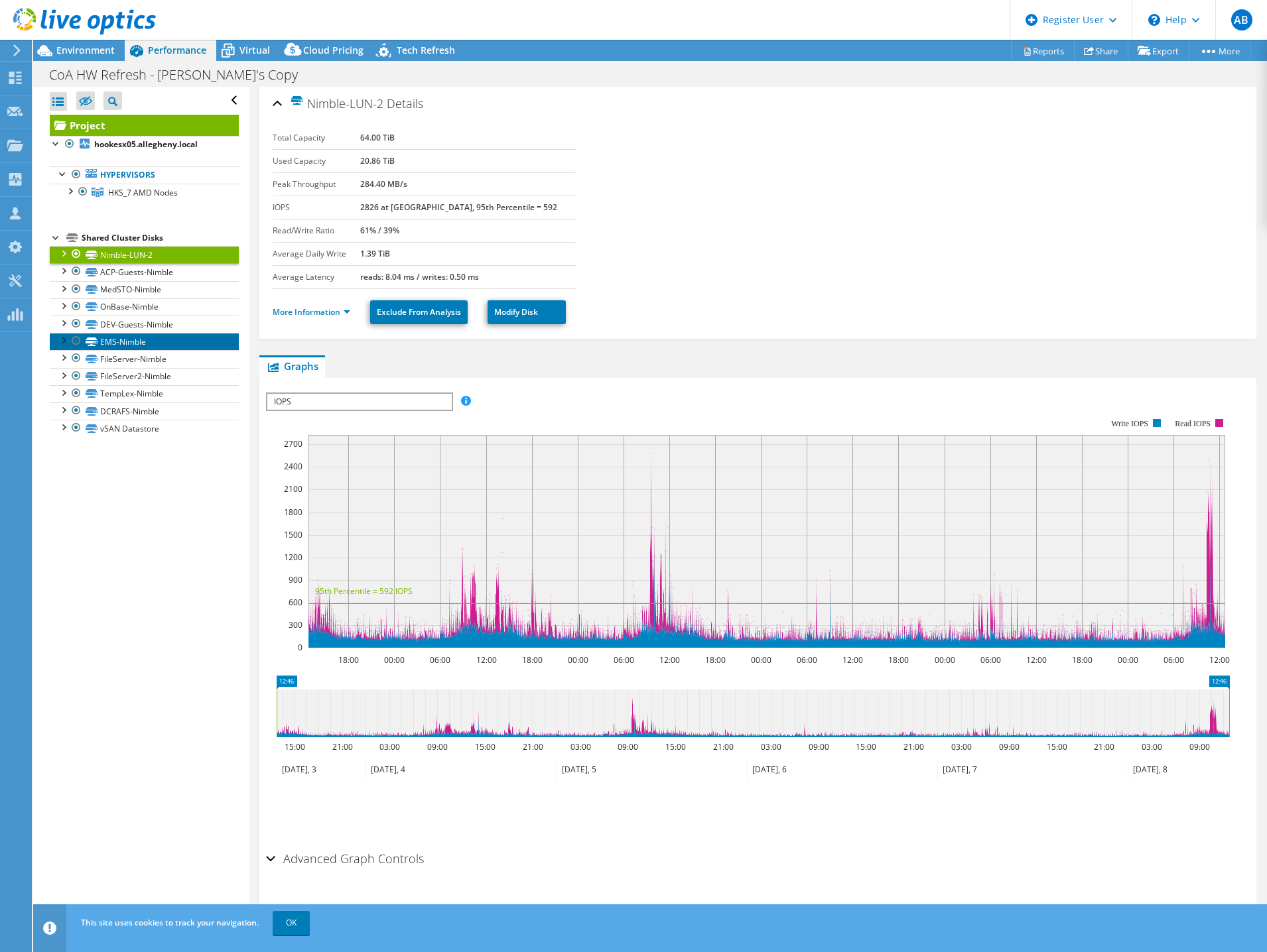
click at [136, 336] on link "EMS-Nimble" at bounding box center [144, 340] width 189 height 17
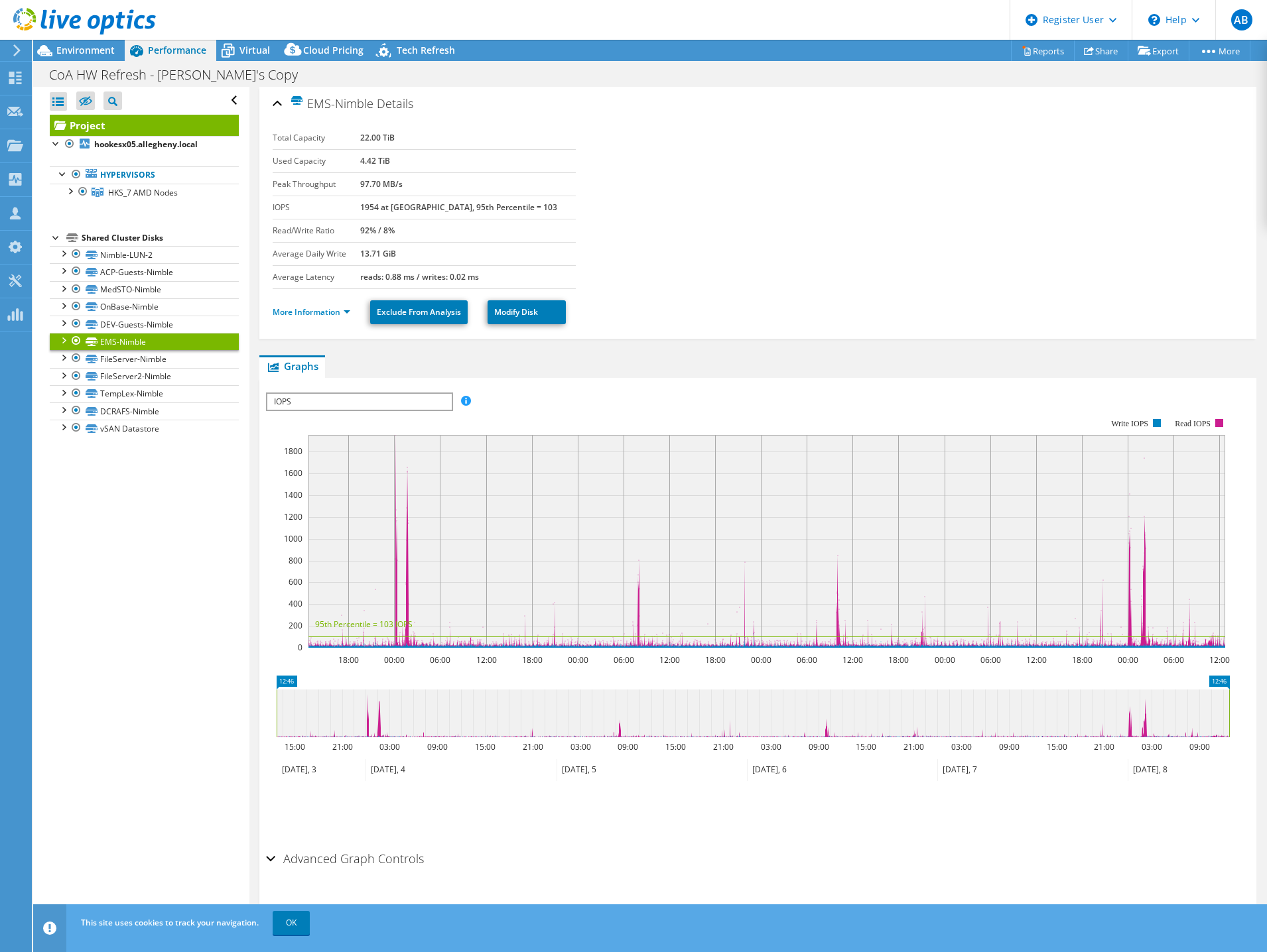
click at [64, 338] on div at bounding box center [62, 338] width 13 height 13
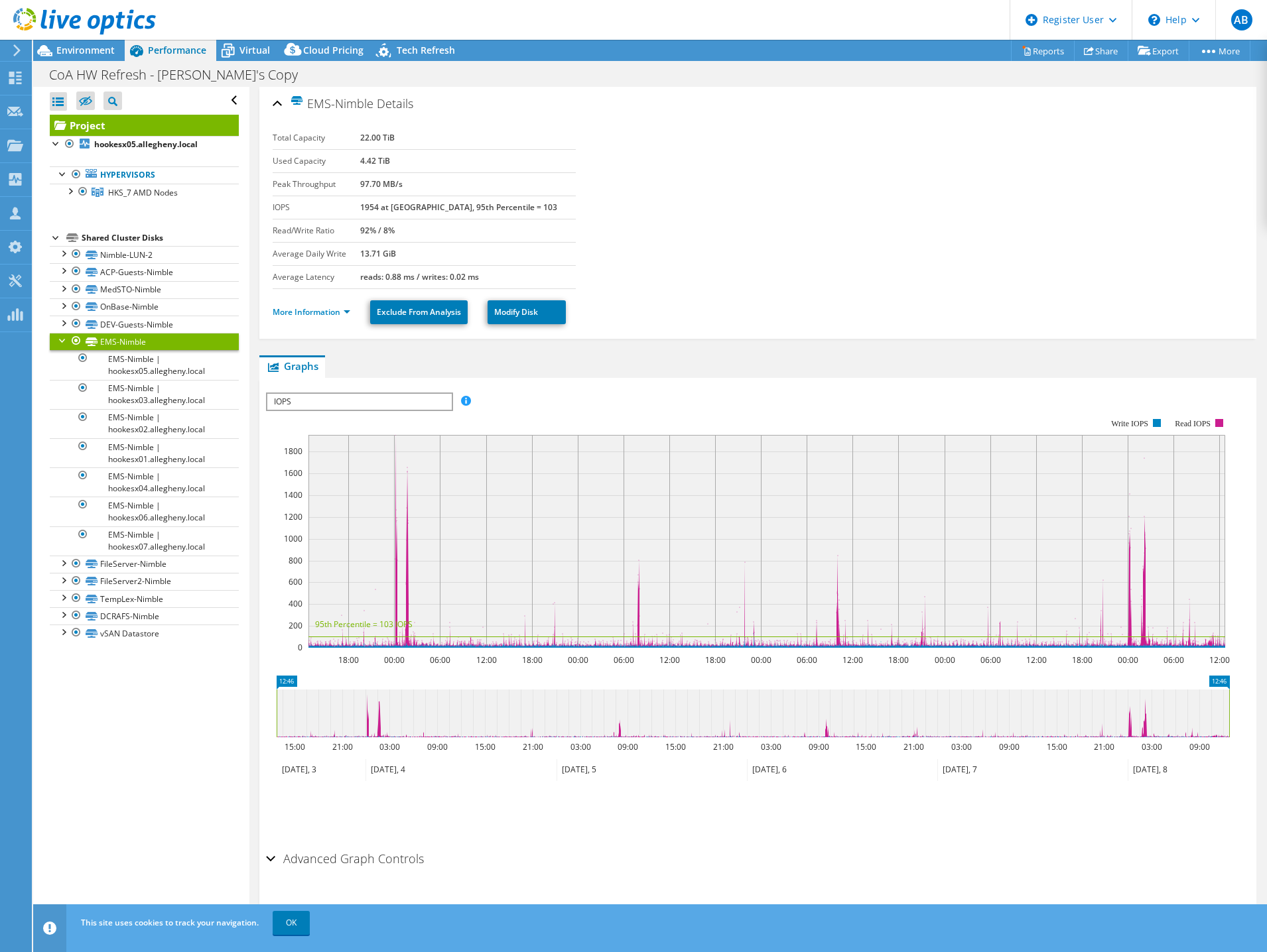
click at [62, 338] on div at bounding box center [62, 338] width 13 height 13
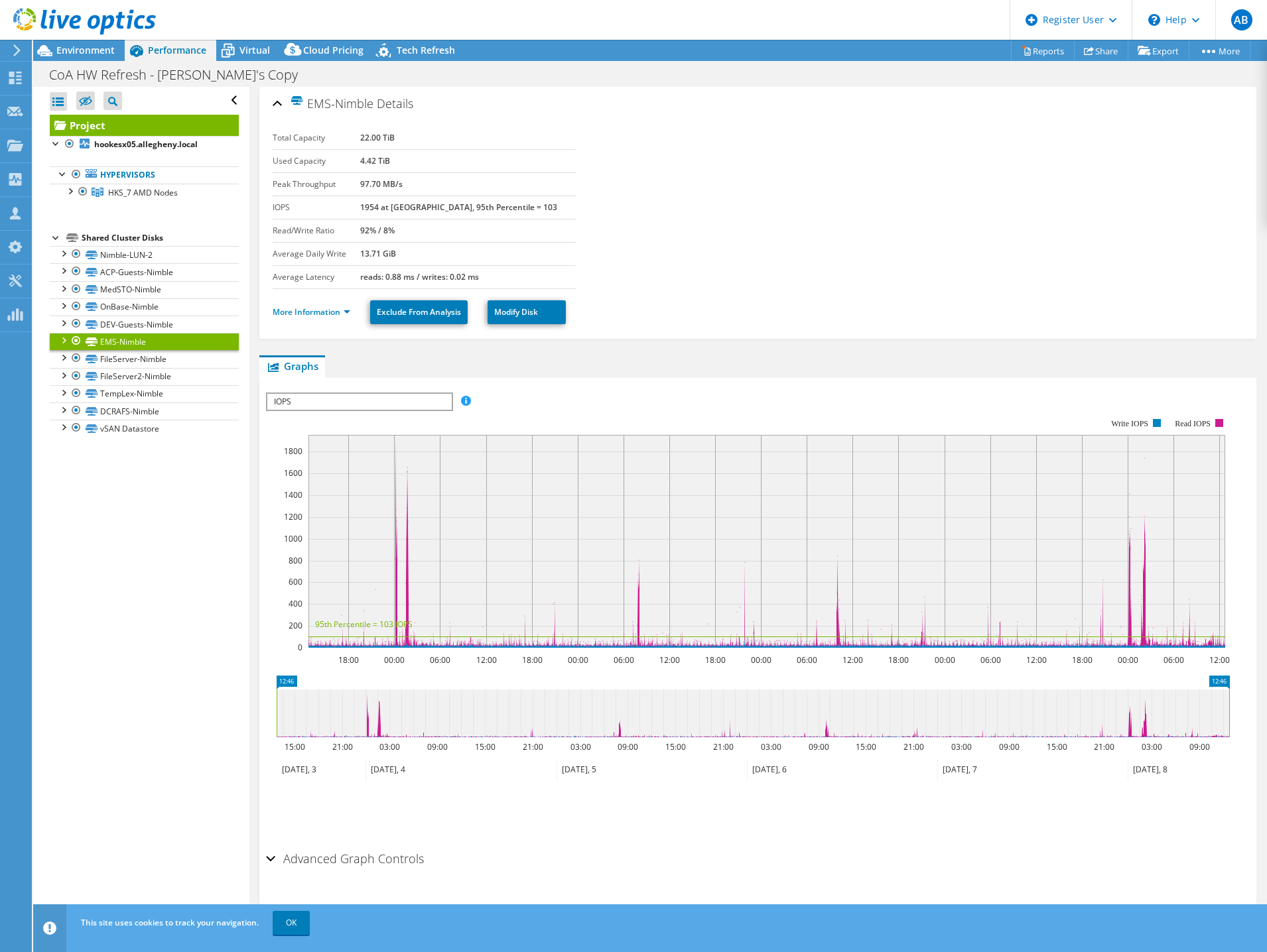
click at [124, 549] on div "Open All Close All Hide Excluded Nodes Project Tree Filter" at bounding box center [141, 506] width 215 height 840
click at [857, 169] on section "Total Capacity 22.00 TiB Used Capacity 4.42 TiB Peak Throughput 97.70 MB/s IOPS…" at bounding box center [758, 207] width 971 height 163
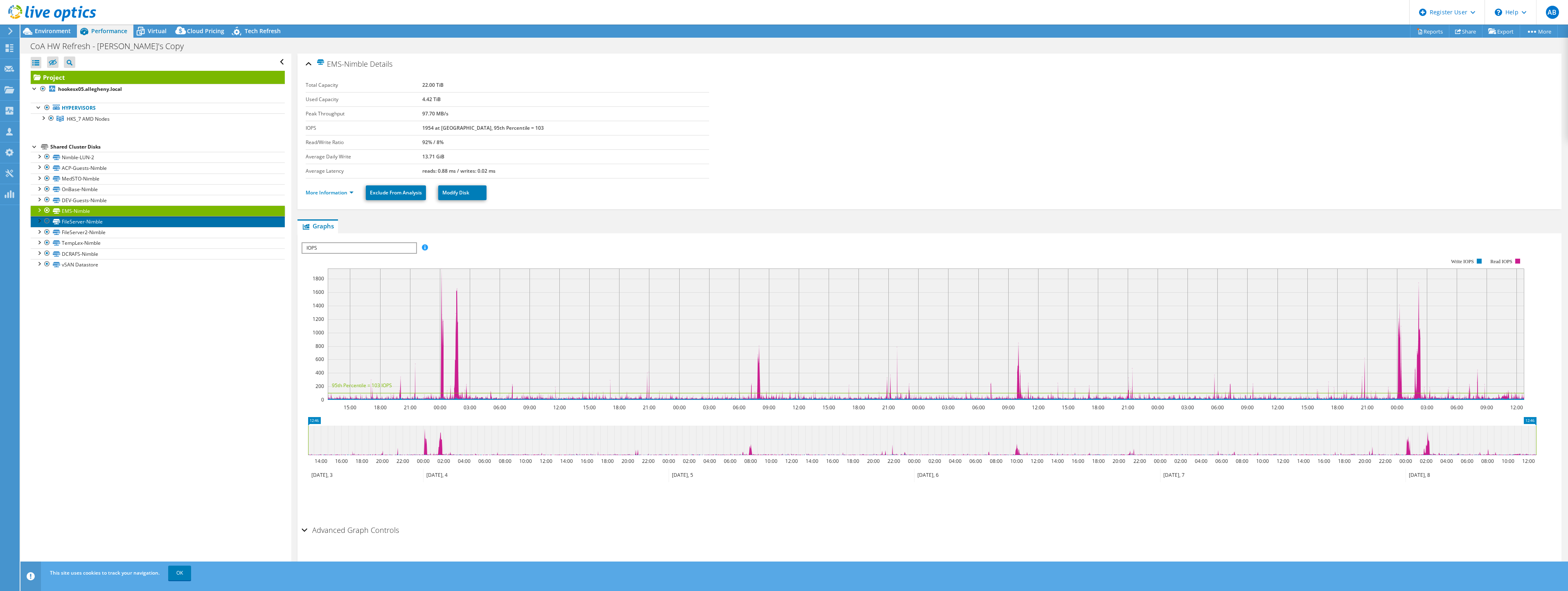
click at [88, 221] on link "FileServer-Nimble" at bounding box center [157, 221] width 254 height 10
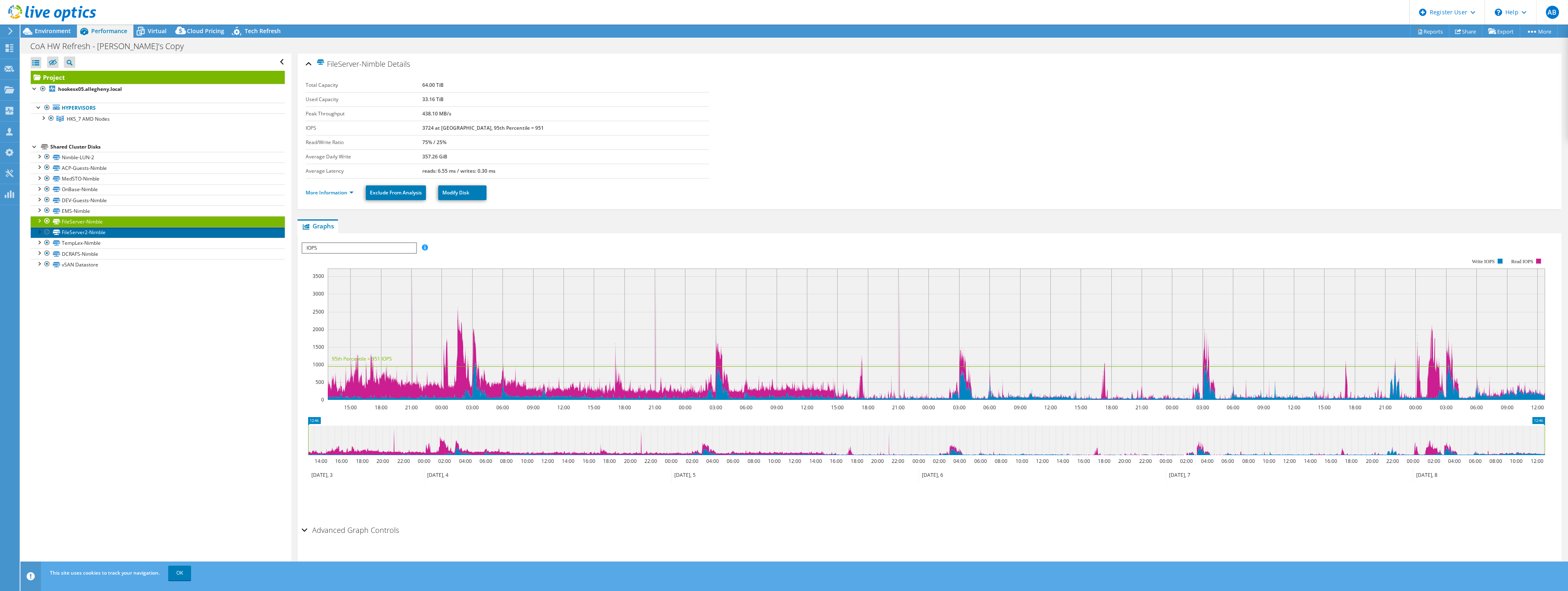
click at [88, 233] on link "FileServer2-Nimble" at bounding box center [157, 232] width 254 height 10
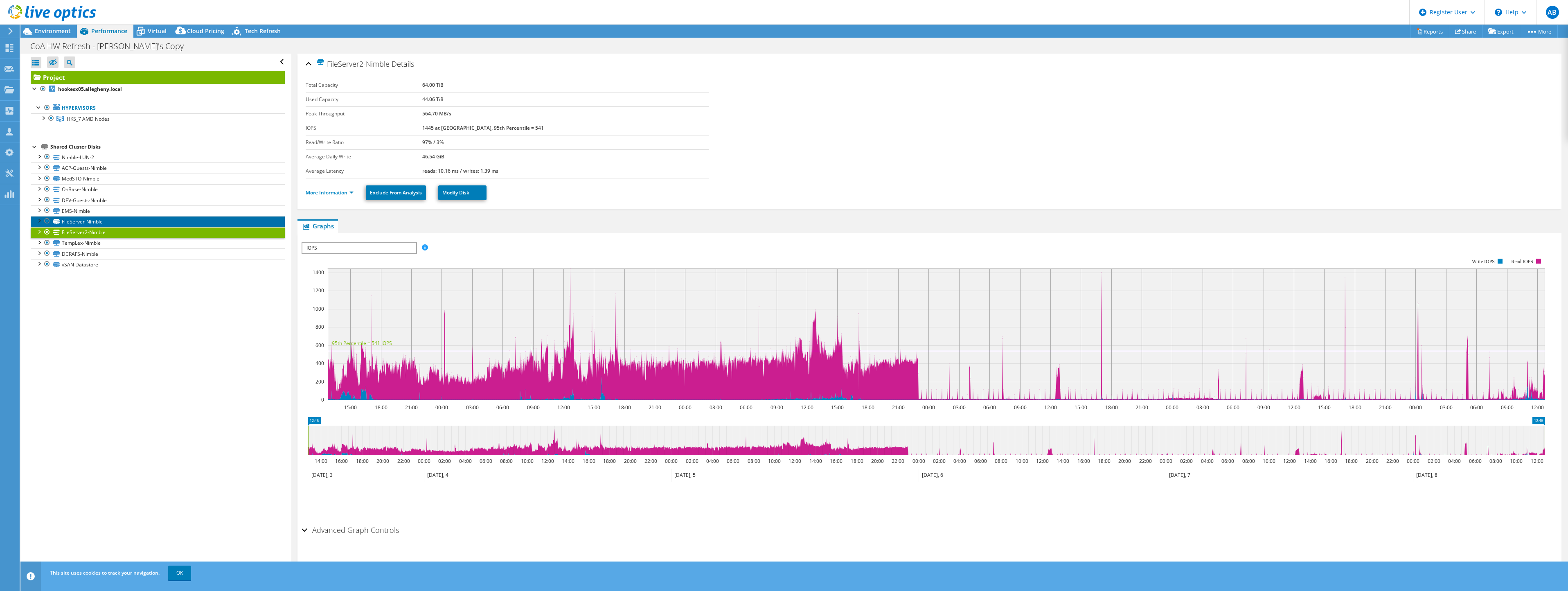
click at [85, 217] on link "FileServer-Nimble" at bounding box center [157, 221] width 254 height 10
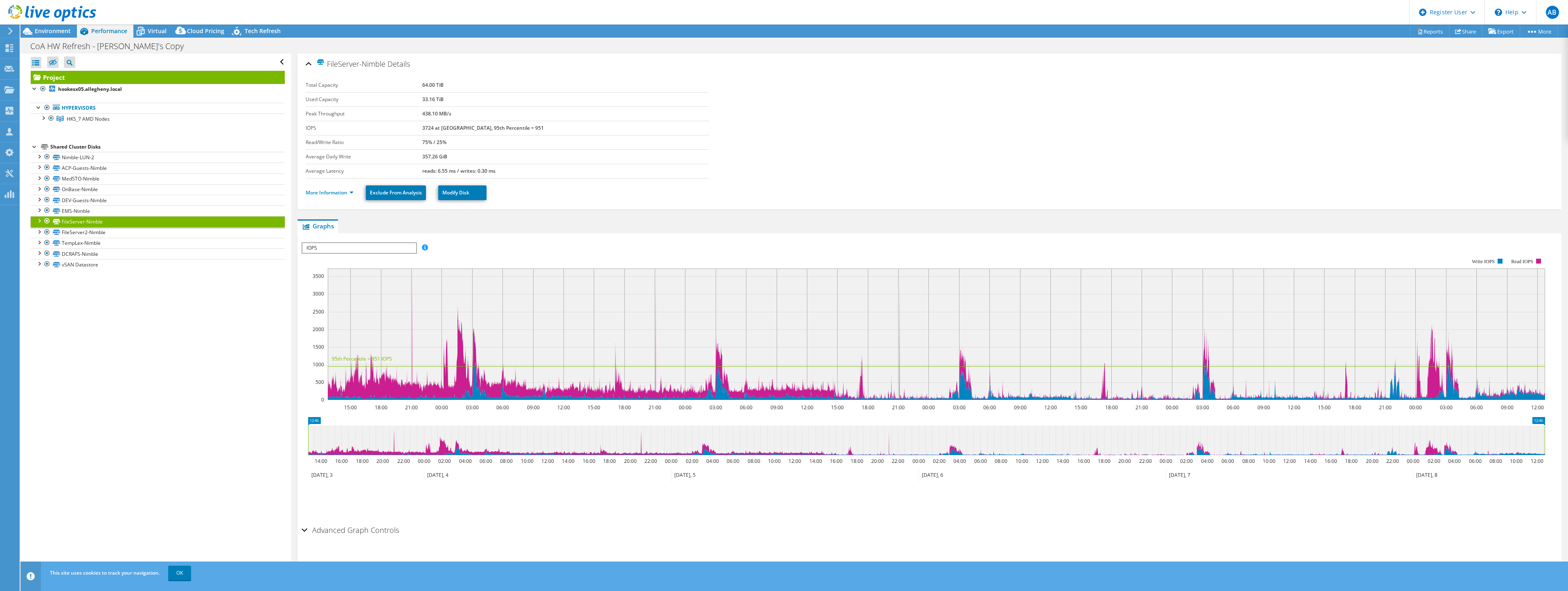
click at [327, 248] on span "IOPS" at bounding box center [359, 248] width 113 height 10
click at [572, 244] on div "IOPS Disk Throughput IO Size Latency Queue Depth CPU Percentage Memory Page Fau…" at bounding box center [929, 248] width 1256 height 11
click at [99, 231] on link "FileServer2-Nimble" at bounding box center [157, 232] width 254 height 10
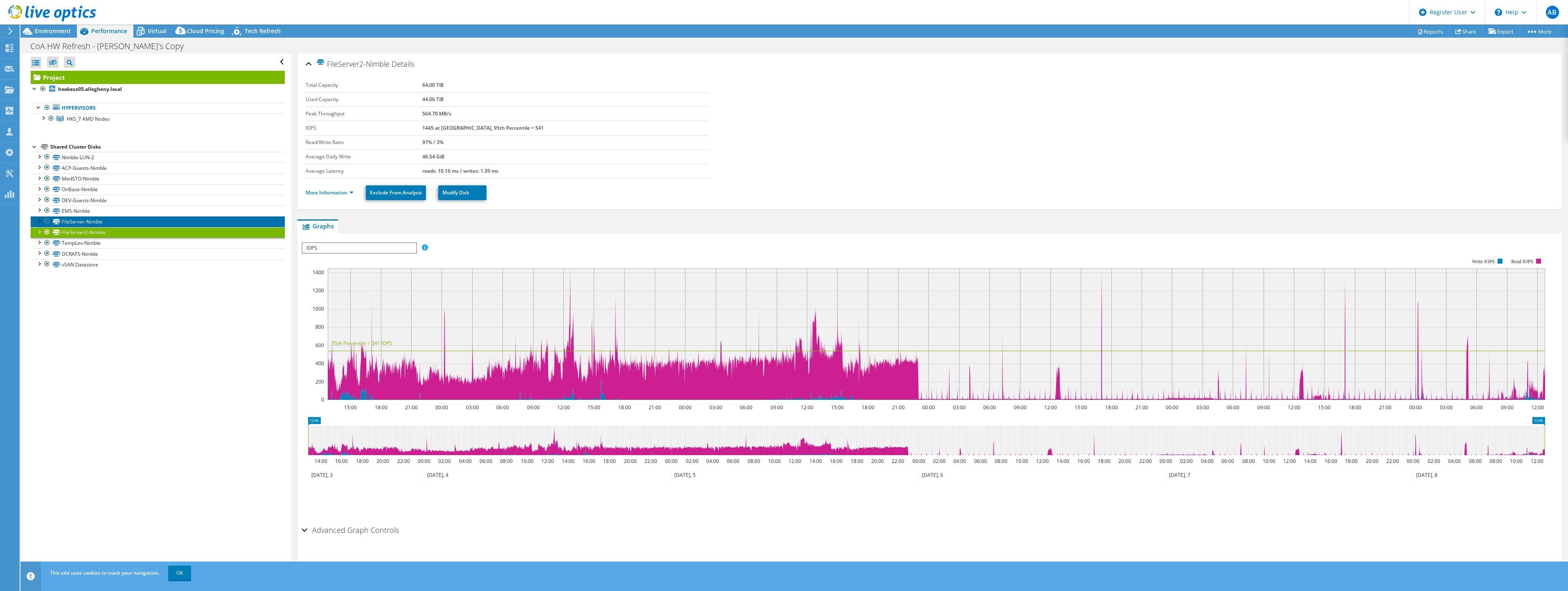
click at [93, 219] on link "FileServer-Nimble" at bounding box center [157, 221] width 254 height 10
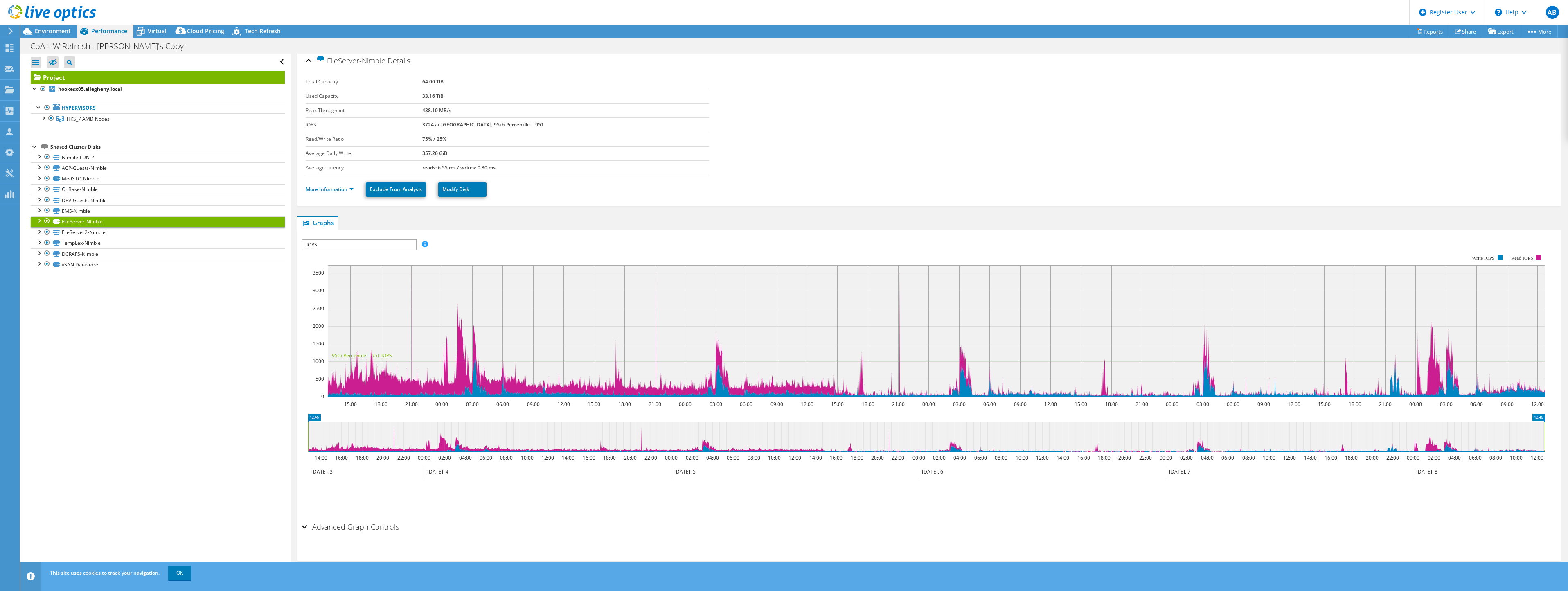
click at [358, 527] on h2 "Advanced Graph Controls" at bounding box center [350, 526] width 97 height 16
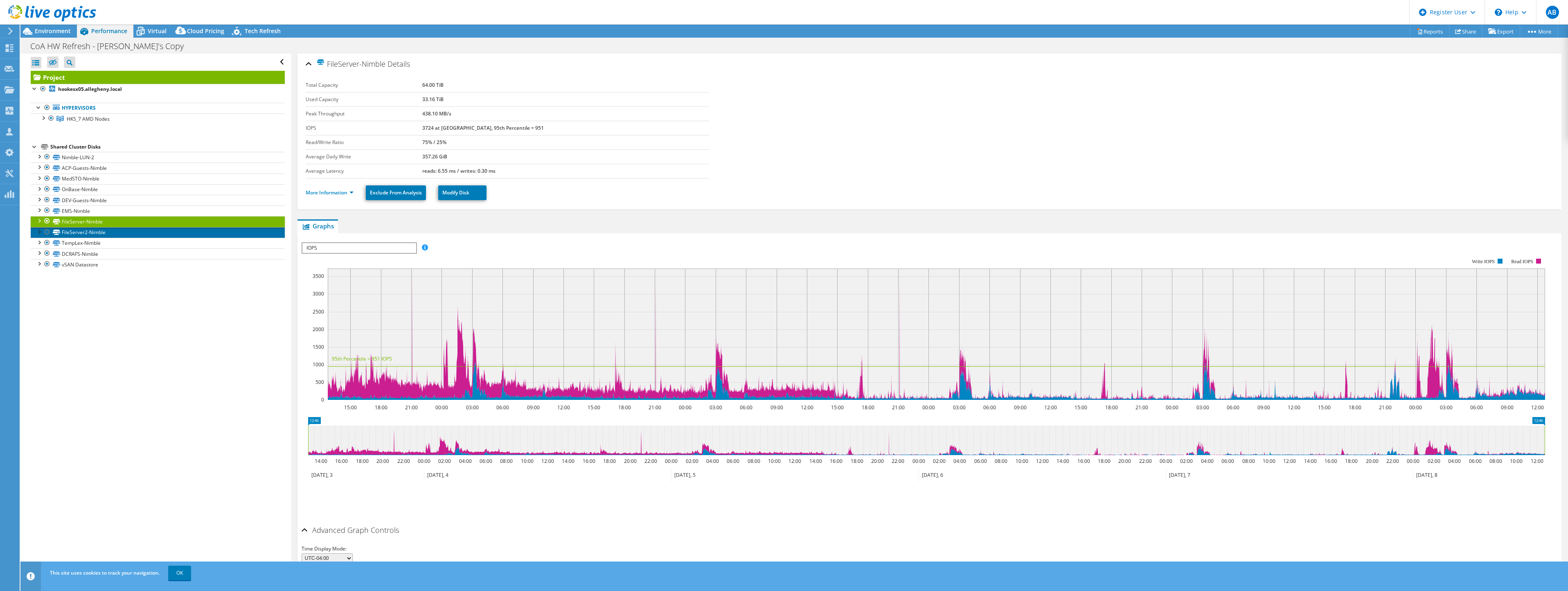
click at [70, 232] on link "FileServer2-Nimble" at bounding box center [157, 232] width 254 height 10
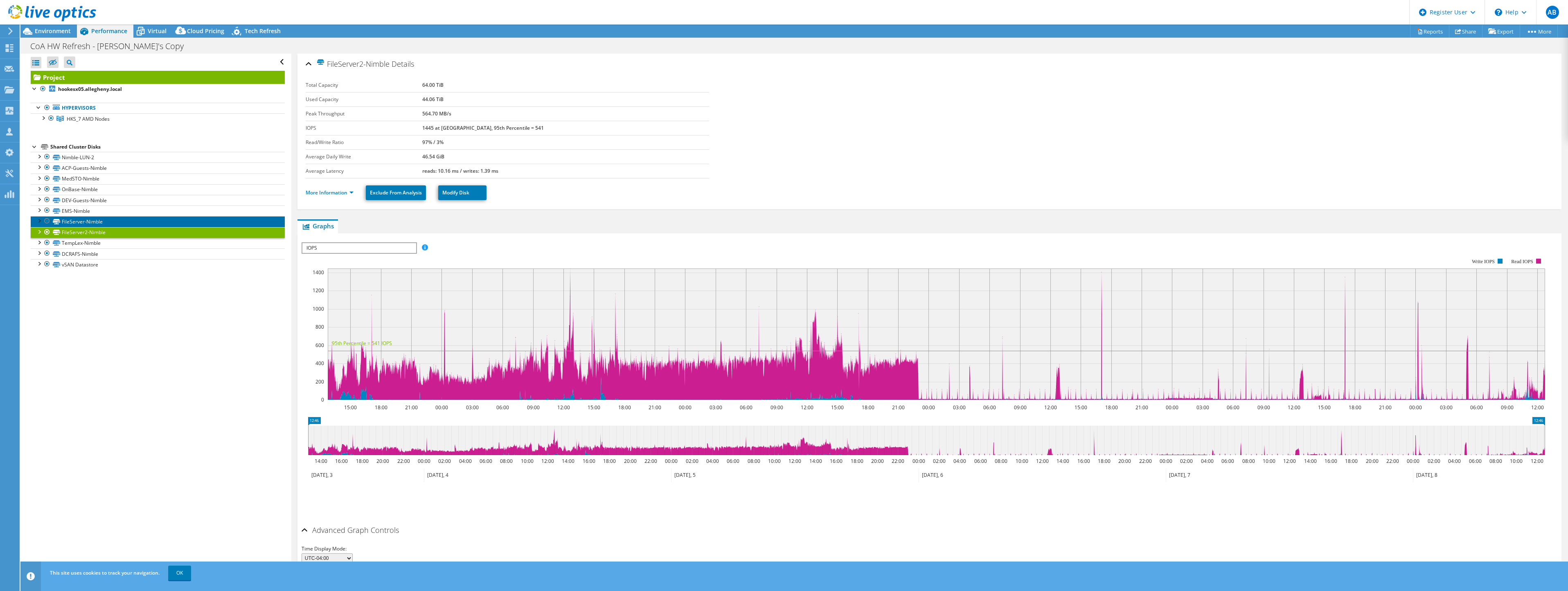
click at [78, 219] on link "FileServer-Nimble" at bounding box center [157, 221] width 254 height 10
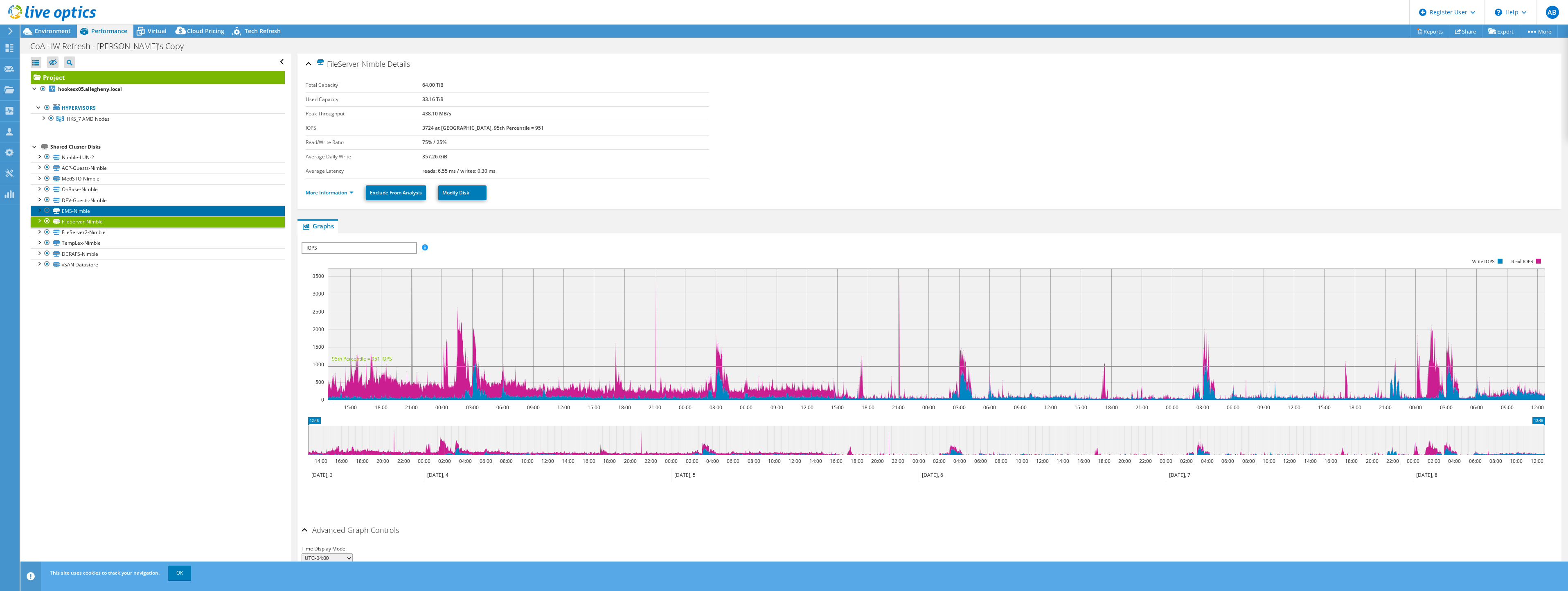
click at [78, 208] on link "EMS-Nimble" at bounding box center [157, 210] width 254 height 10
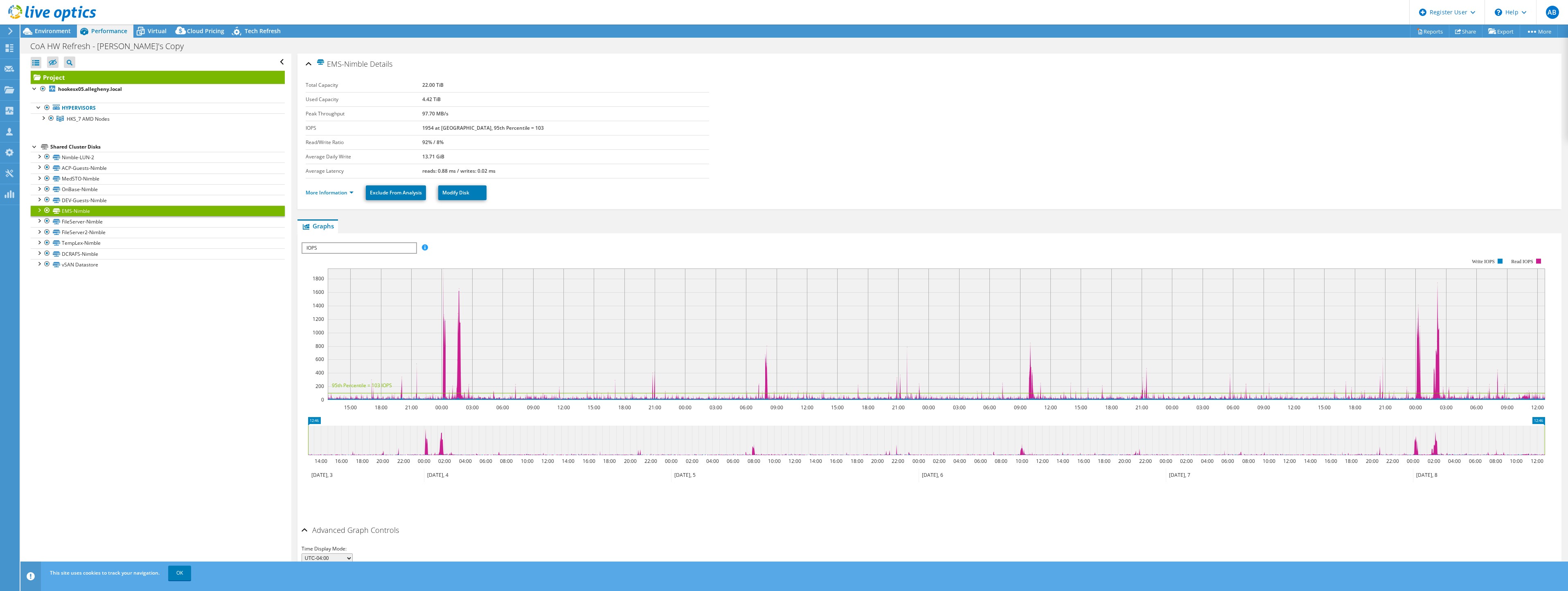
select select "USD"
click at [268, 417] on div "Open All Close All Hide Excluded Nodes Project Tree Filter" at bounding box center [156, 314] width 270 height 521
